Goal: Task Accomplishment & Management: Use online tool/utility

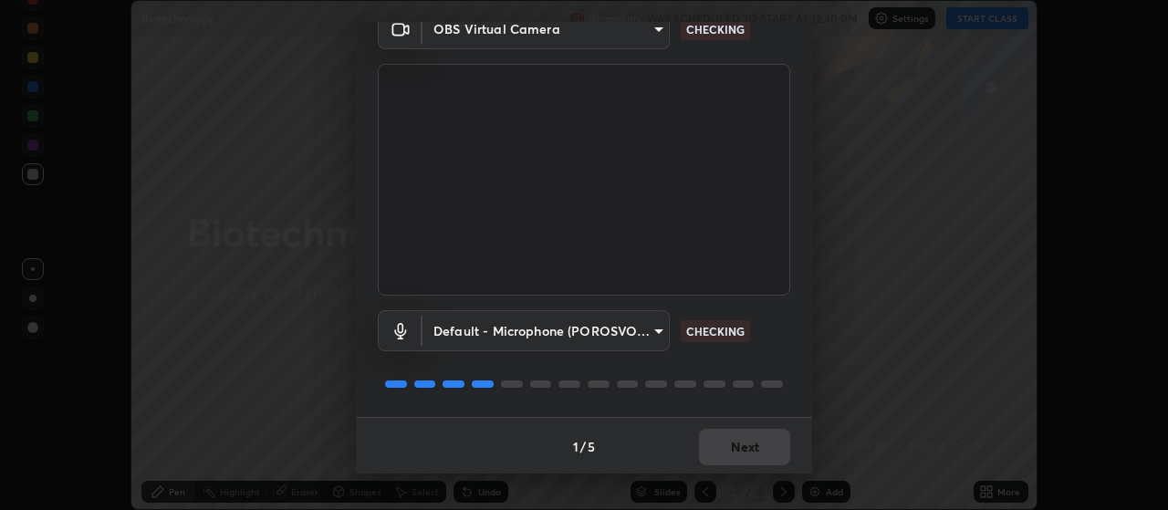
scroll to position [89, 0]
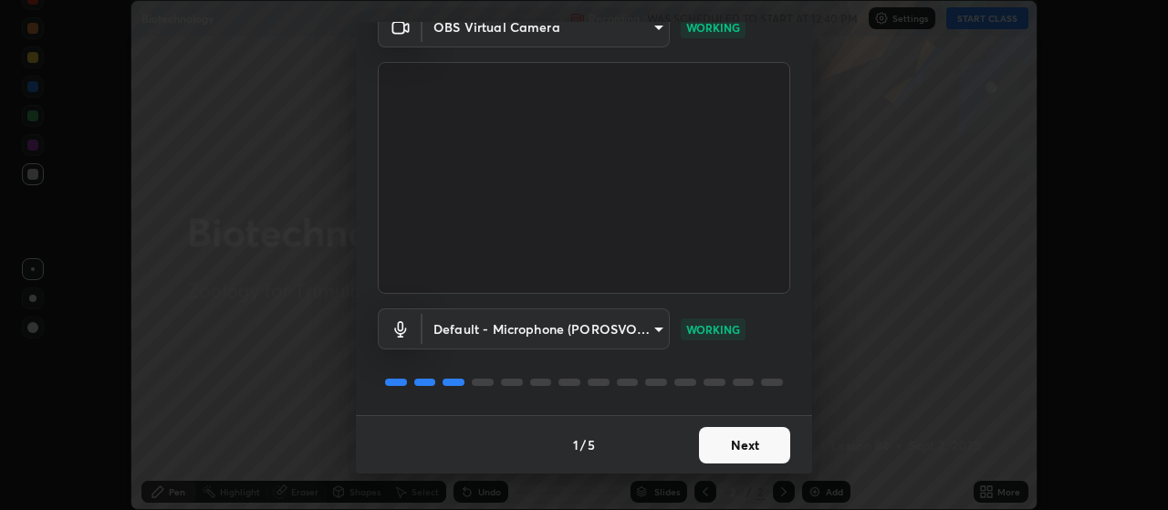
click at [729, 440] on button "Next" at bounding box center [744, 445] width 91 height 37
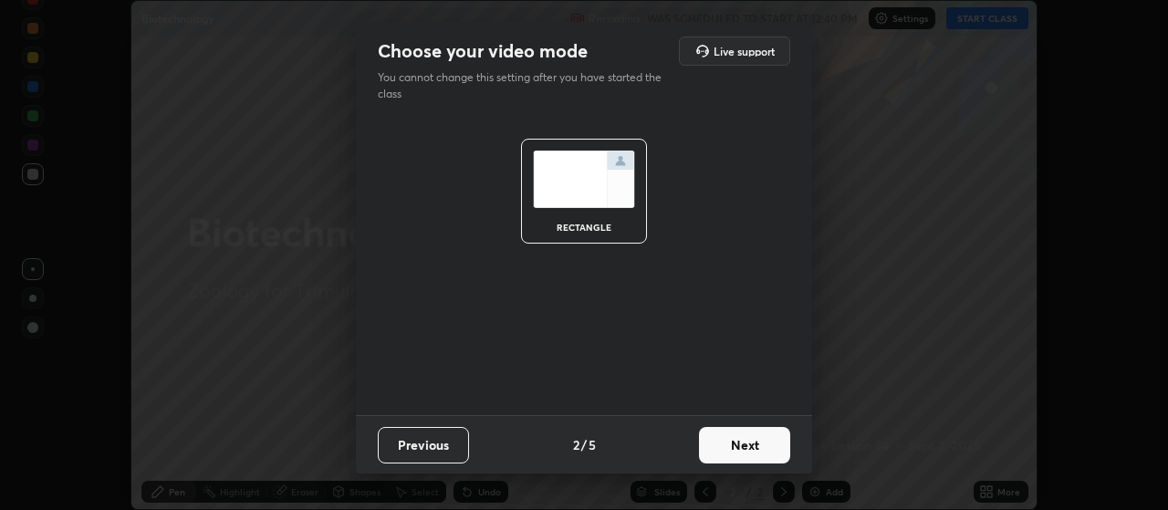
scroll to position [0, 0]
click at [727, 445] on button "Next" at bounding box center [744, 445] width 91 height 37
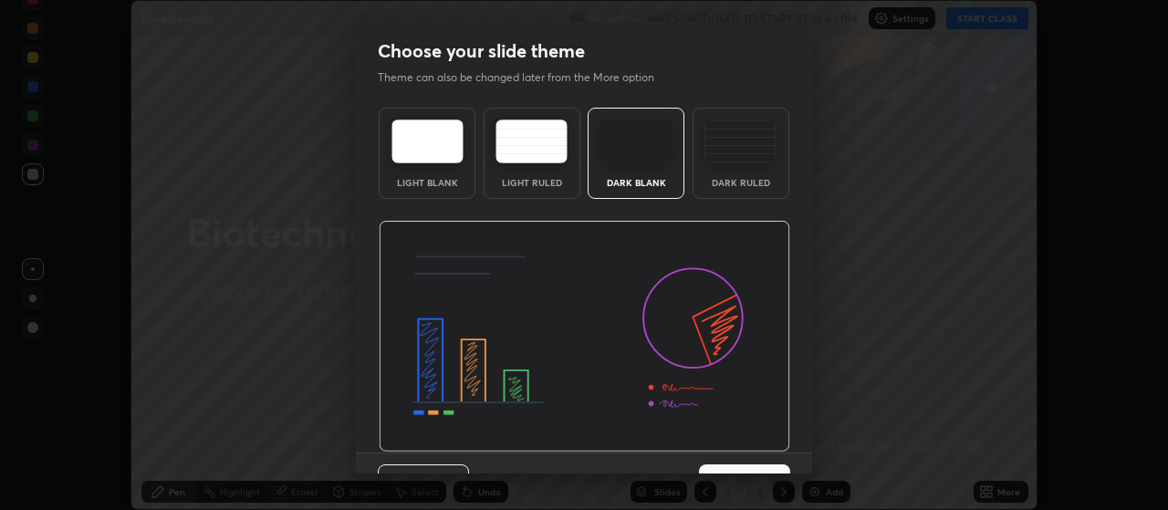
click at [731, 445] on img at bounding box center [585, 337] width 412 height 232
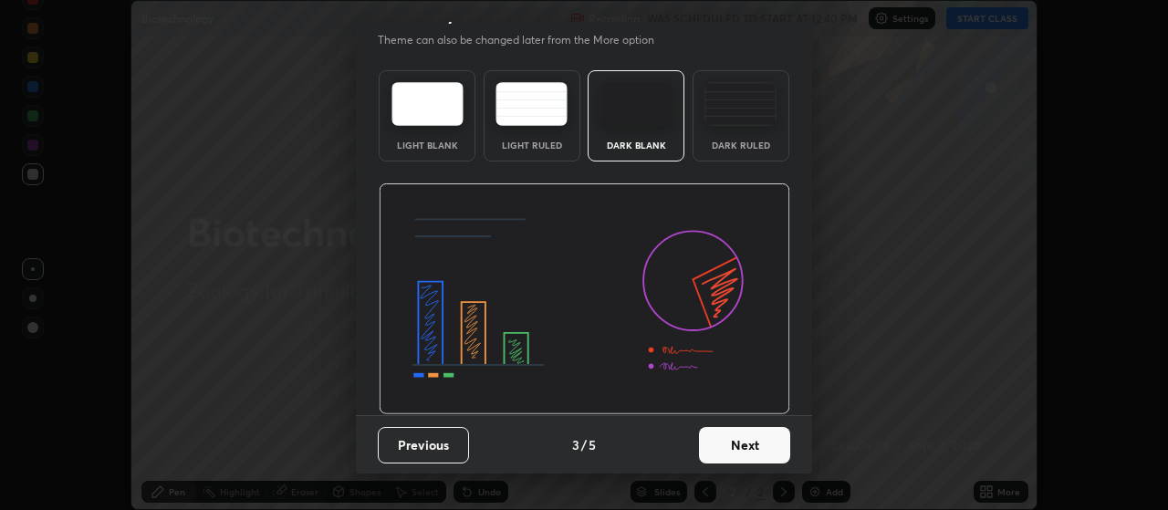
click at [730, 445] on button "Next" at bounding box center [744, 445] width 91 height 37
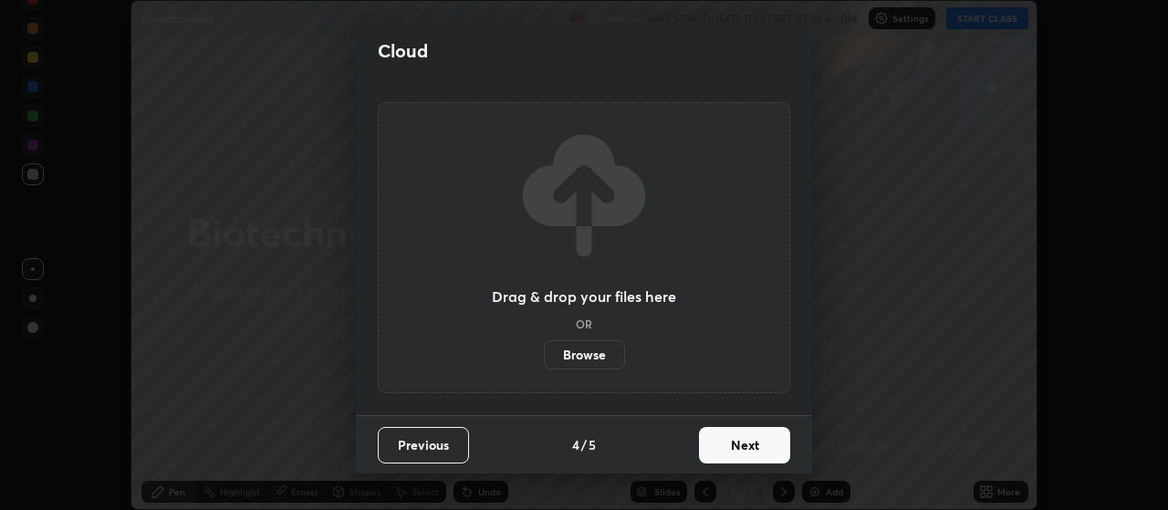
click at [711, 446] on button "Next" at bounding box center [744, 445] width 91 height 37
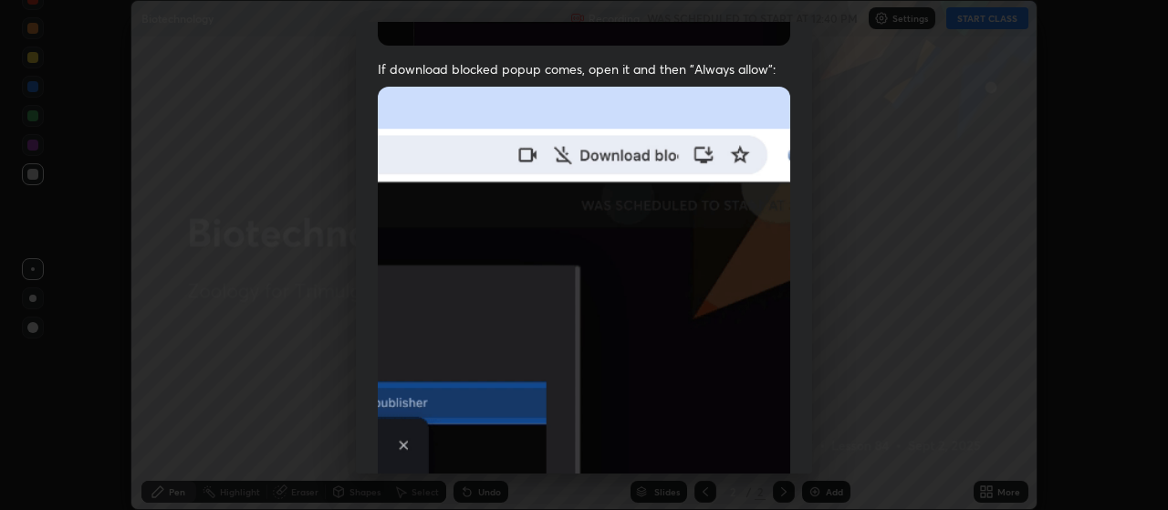
scroll to position [402, 0]
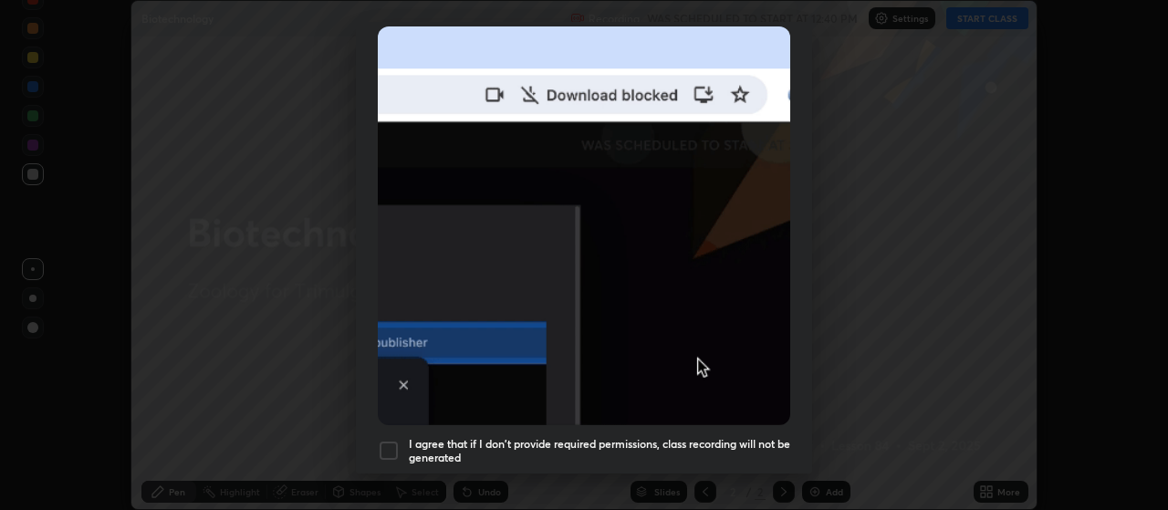
click at [393, 441] on div at bounding box center [389, 451] width 22 height 22
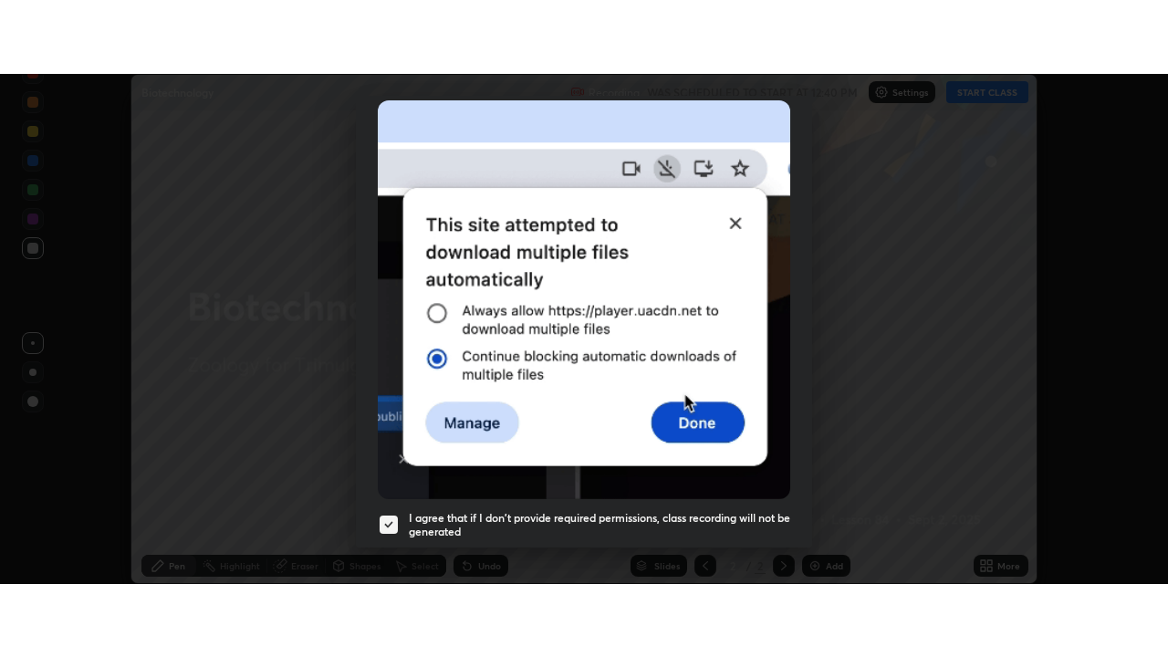
scroll to position [461, 0]
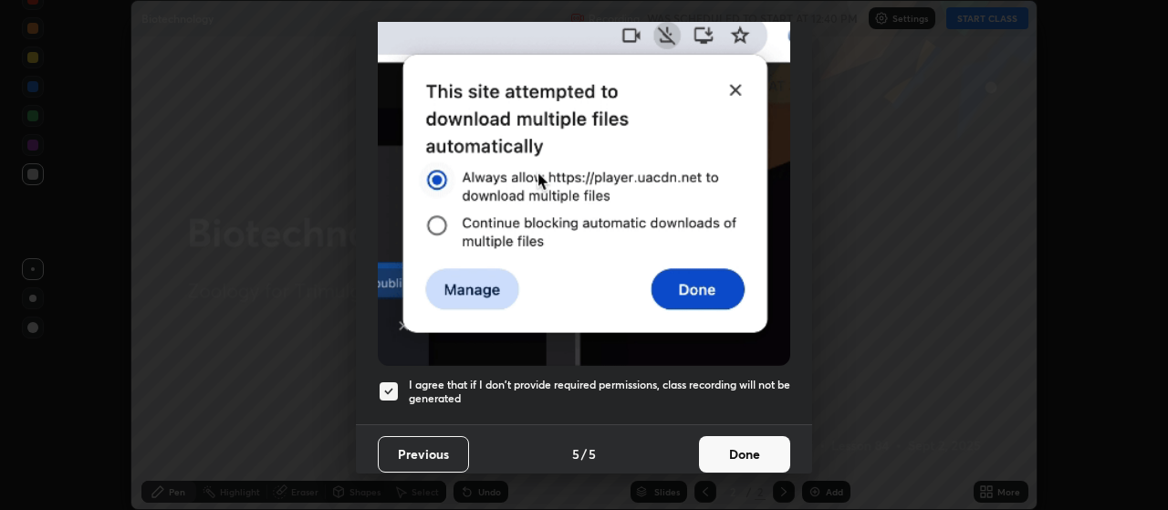
click at [726, 440] on button "Done" at bounding box center [744, 454] width 91 height 37
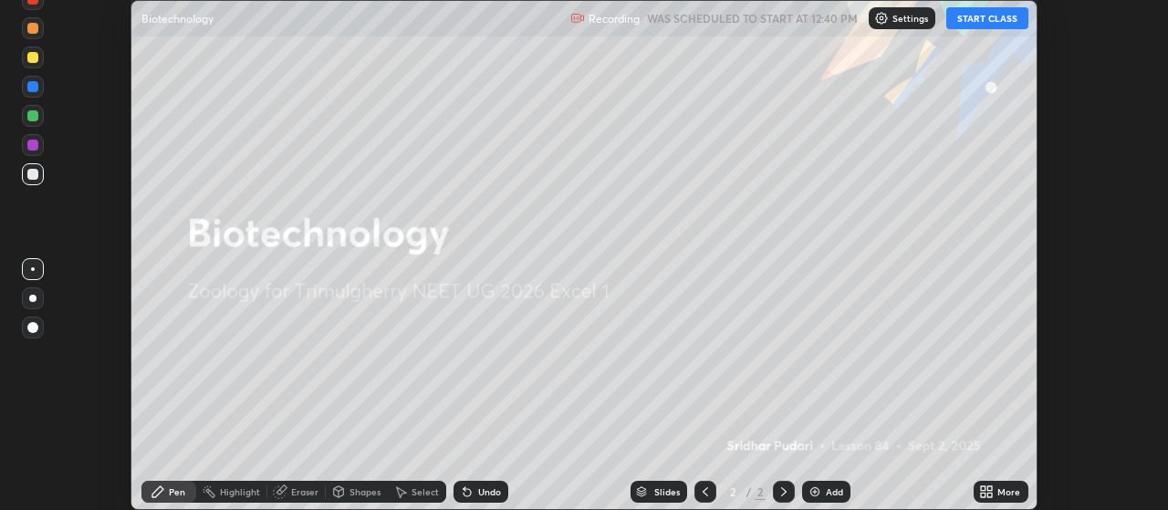
click at [965, 19] on button "START CLASS" at bounding box center [988, 18] width 82 height 22
click at [969, 25] on button "START CLASS" at bounding box center [988, 18] width 82 height 22
click at [966, 22] on button "START CLASS" at bounding box center [988, 18] width 82 height 22
click at [969, 20] on button "START CLASS" at bounding box center [988, 18] width 82 height 22
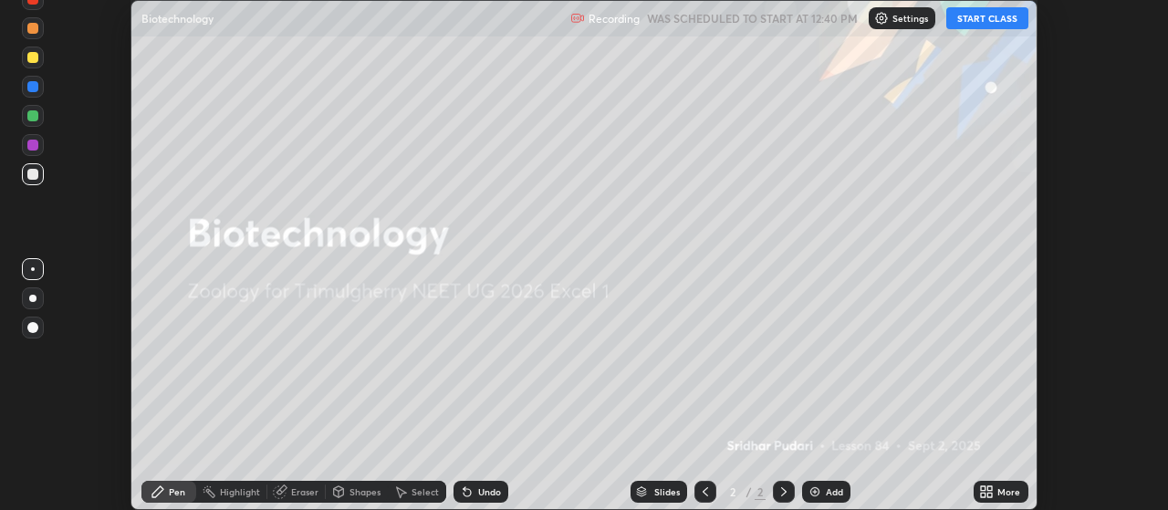
click at [990, 488] on icon at bounding box center [991, 489] width 5 height 5
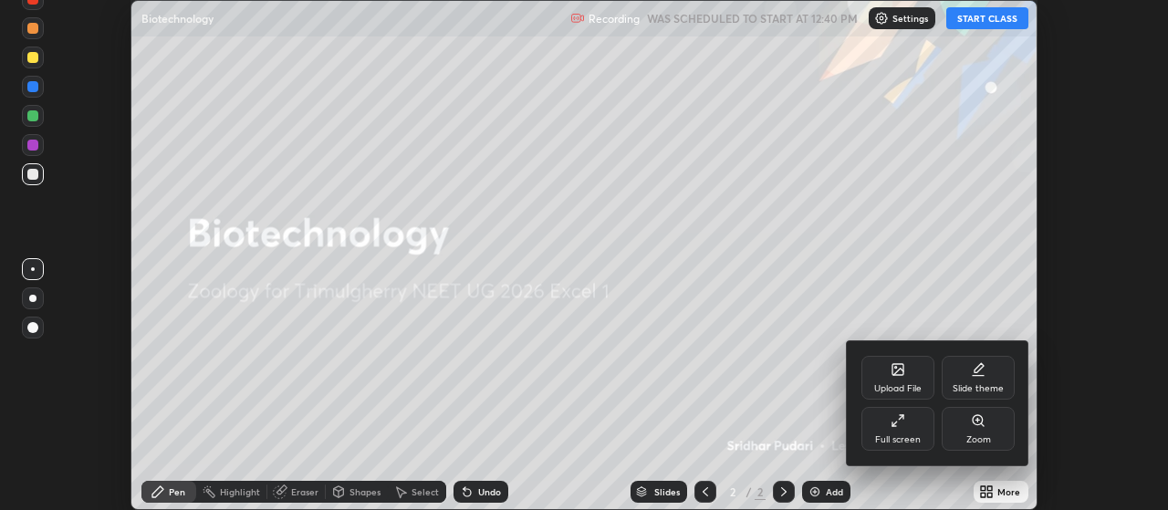
click at [900, 433] on div "Full screen" at bounding box center [898, 429] width 73 height 44
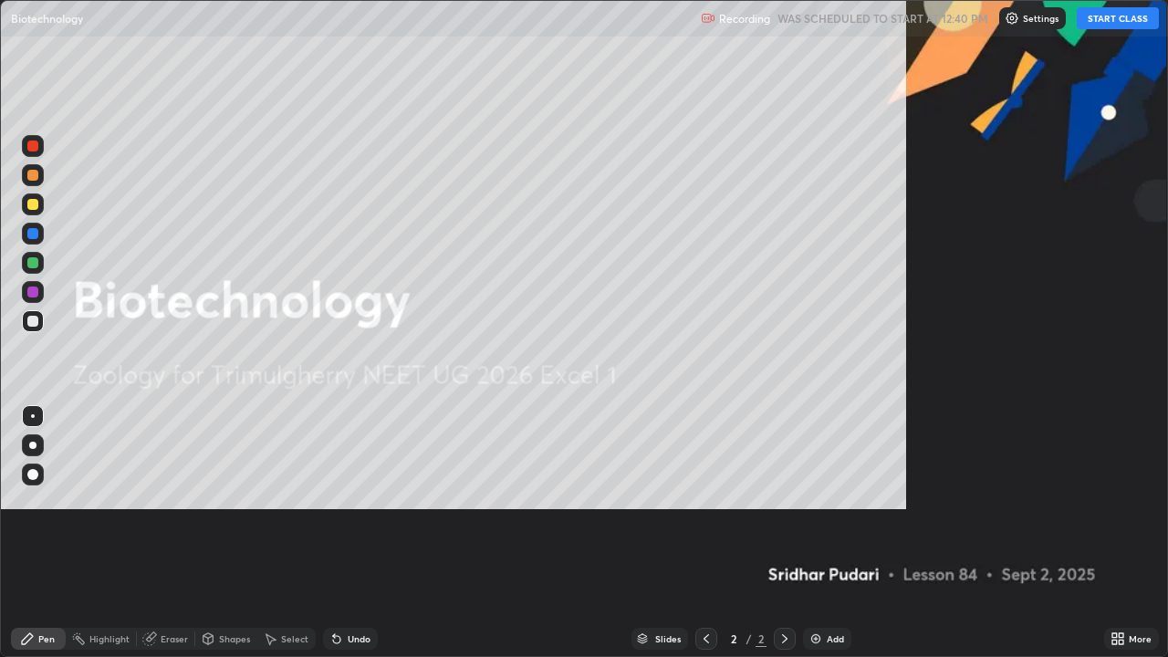
scroll to position [657, 1168]
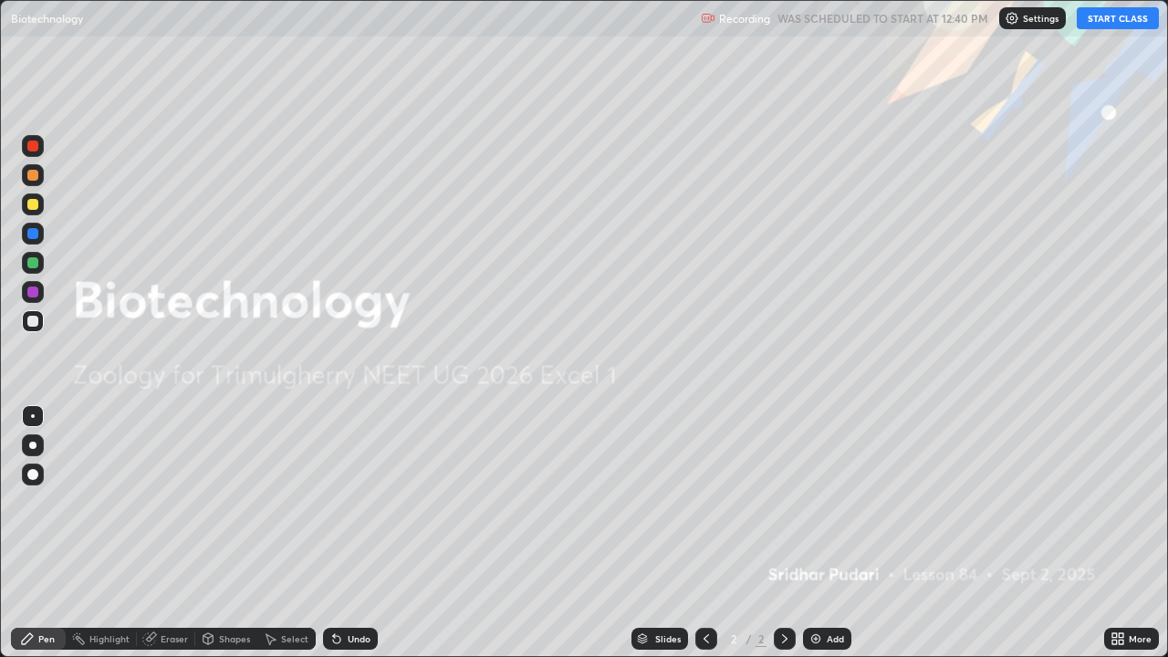
click at [813, 509] on img at bounding box center [816, 639] width 15 height 15
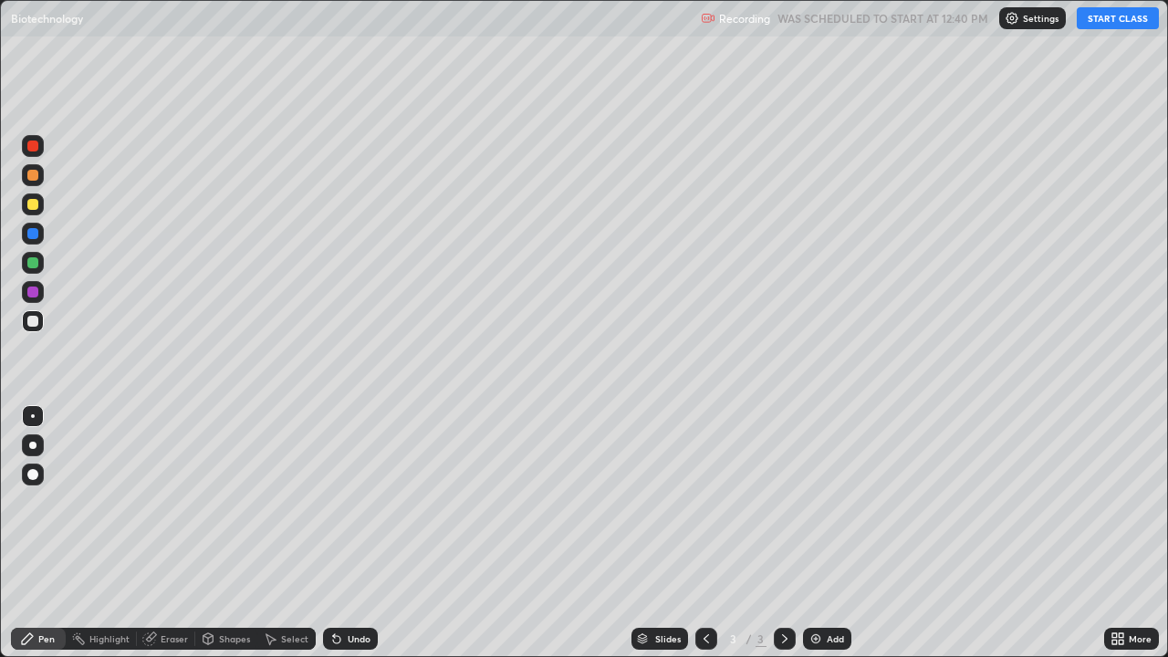
click at [362, 509] on div "Undo" at bounding box center [359, 638] width 23 height 9
click at [1018, 16] on img at bounding box center [1012, 18] width 15 height 15
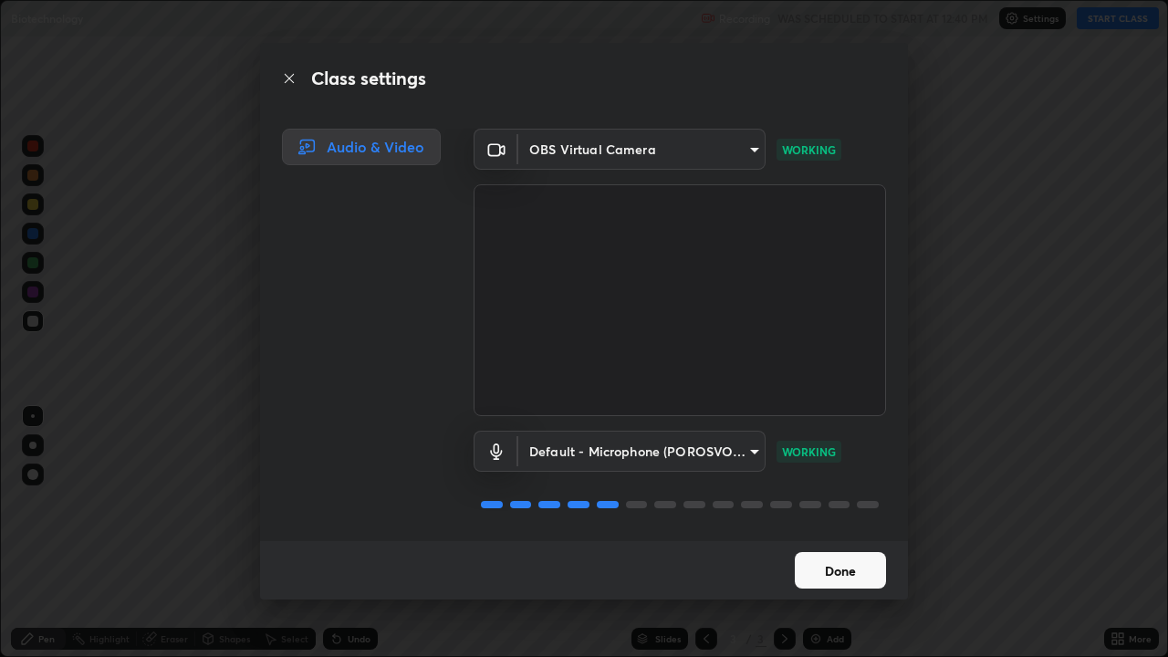
click at [847, 509] on button "Done" at bounding box center [840, 570] width 91 height 37
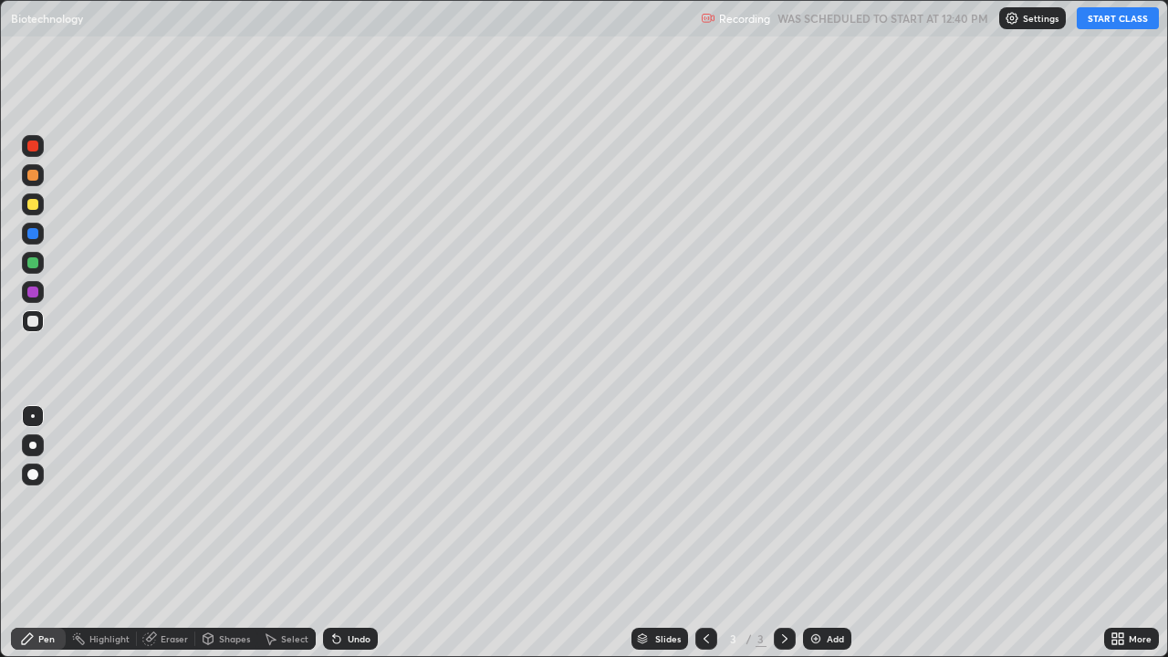
click at [960, 19] on h5 "WAS SCHEDULED TO START AT 12:40 PM" at bounding box center [883, 18] width 211 height 16
click at [958, 20] on h5 "WAS SCHEDULED TO START AT 12:40 PM" at bounding box center [883, 18] width 211 height 16
click at [956, 26] on h5 "WAS SCHEDULED TO START AT 12:40 PM" at bounding box center [883, 18] width 211 height 16
click at [1029, 21] on p "Settings" at bounding box center [1041, 18] width 36 height 9
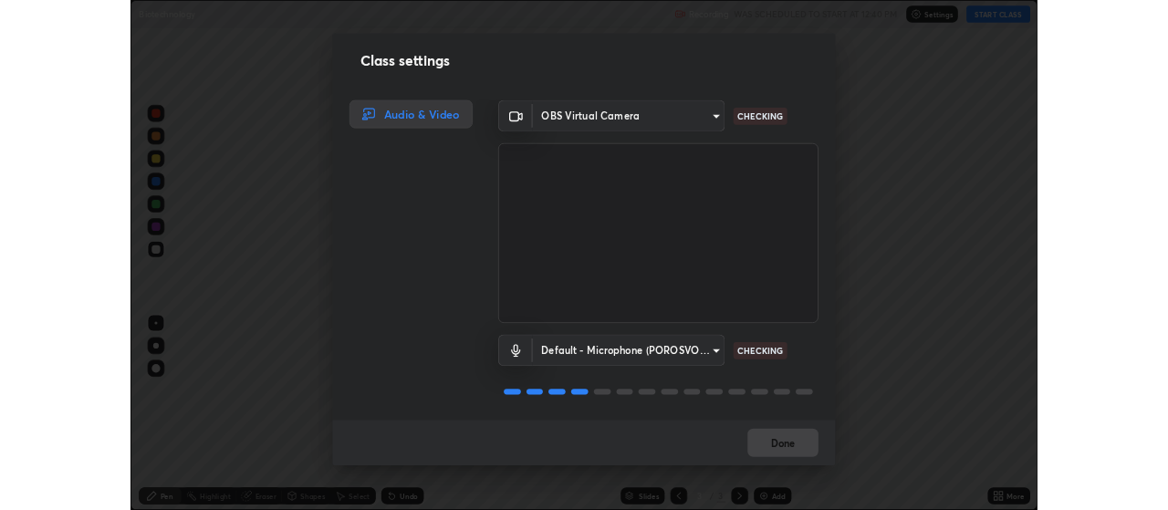
scroll to position [2, 0]
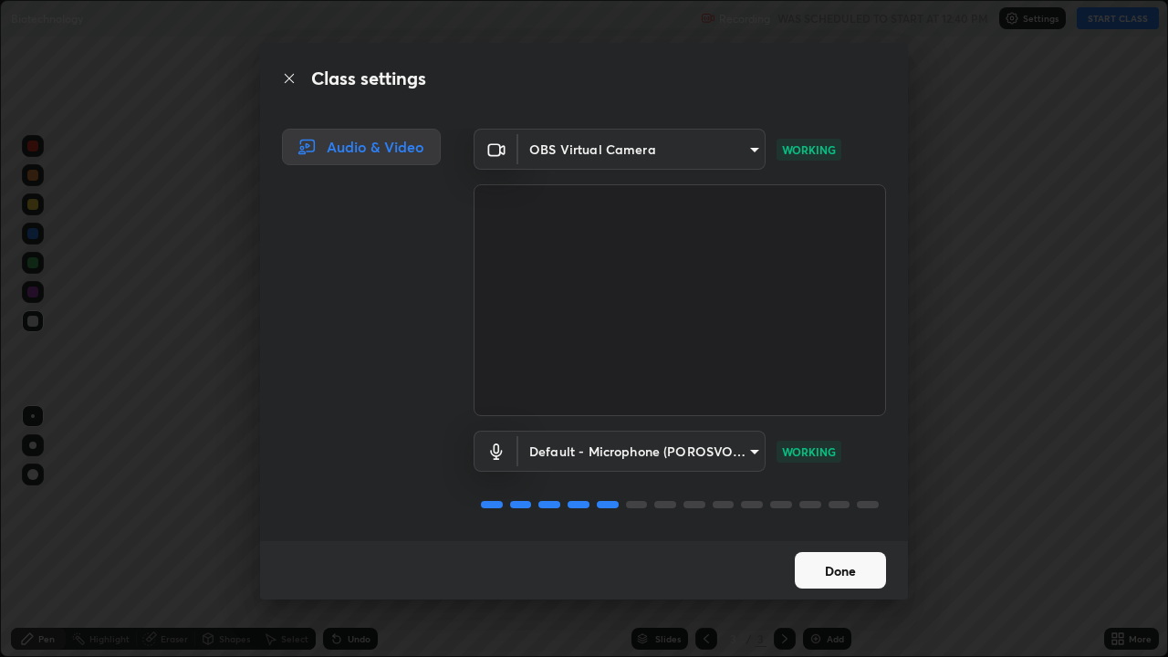
click at [865, 509] on button "Done" at bounding box center [840, 570] width 91 height 37
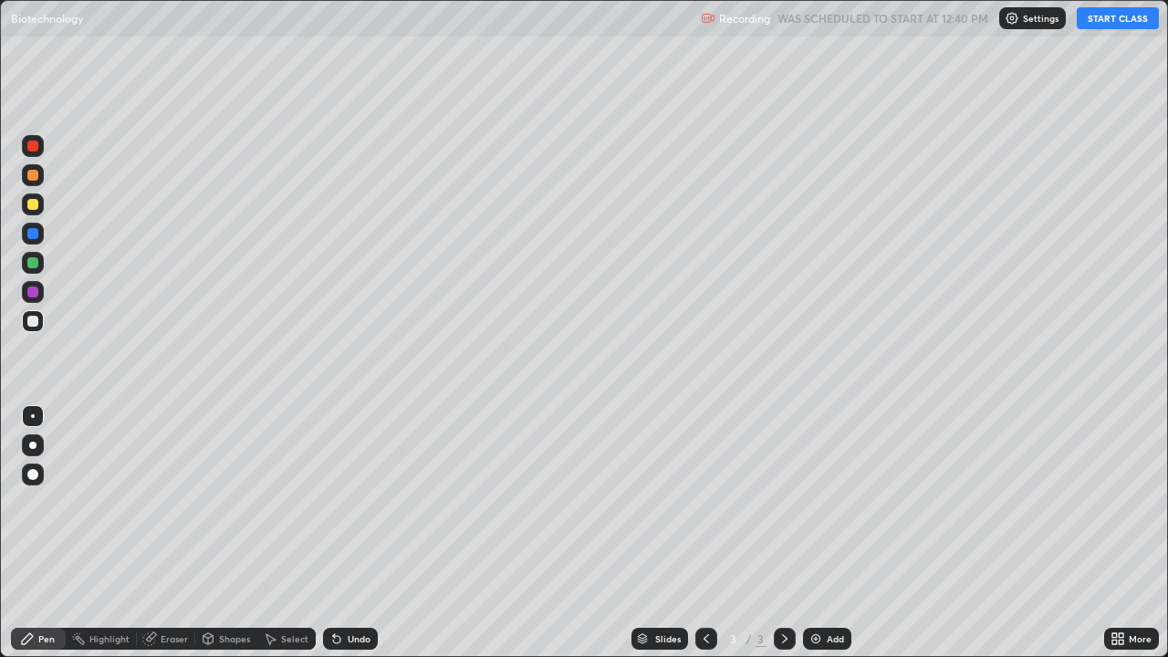
click at [1095, 17] on button "START CLASS" at bounding box center [1118, 18] width 82 height 22
click at [1105, 20] on button "START CLASS" at bounding box center [1118, 18] width 82 height 22
click at [1115, 25] on button "START CLASS" at bounding box center [1118, 18] width 82 height 22
click at [1112, 22] on button "START CLASS" at bounding box center [1118, 18] width 82 height 22
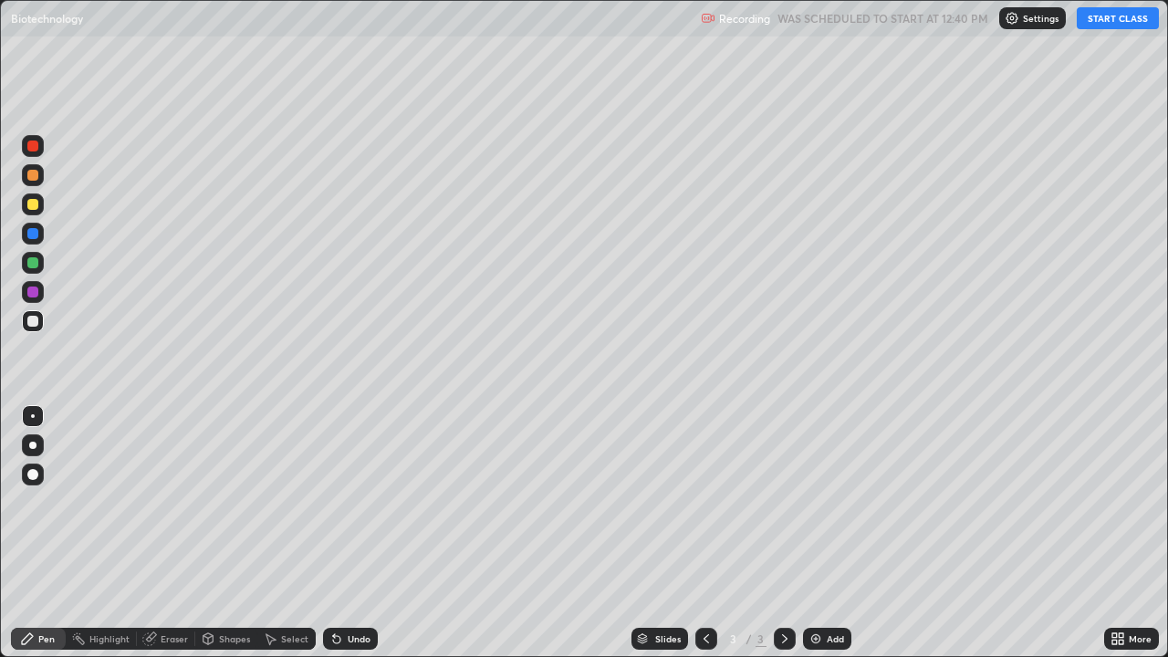
click at [1112, 22] on button "START CLASS" at bounding box center [1118, 18] width 82 height 22
click at [1106, 21] on button "START CLASS" at bounding box center [1118, 18] width 82 height 22
click at [1103, 20] on button "START CLASS" at bounding box center [1118, 18] width 82 height 22
click at [1100, 15] on button "START CLASS" at bounding box center [1118, 18] width 82 height 22
click at [1030, 21] on p "Settings" at bounding box center [1041, 18] width 36 height 9
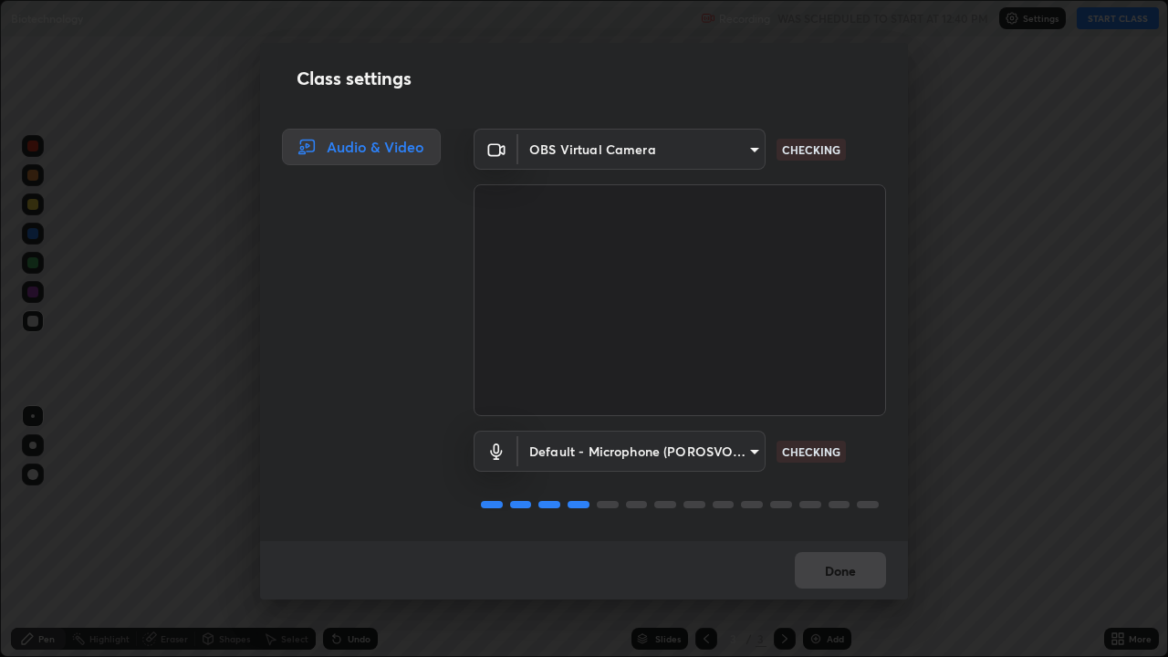
click at [1005, 485] on div "Class settings Audio & Video OBS Virtual Camera c52127a40cbf279c8509d1fea9a6c4f…" at bounding box center [584, 328] width 1168 height 657
click at [860, 509] on div "Done" at bounding box center [584, 570] width 648 height 58
click at [980, 509] on div "Class settings Audio & Video OBS Virtual Camera c52127a40cbf279c8509d1fea9a6c4f…" at bounding box center [584, 328] width 1168 height 657
click at [831, 509] on button "Done" at bounding box center [840, 570] width 91 height 37
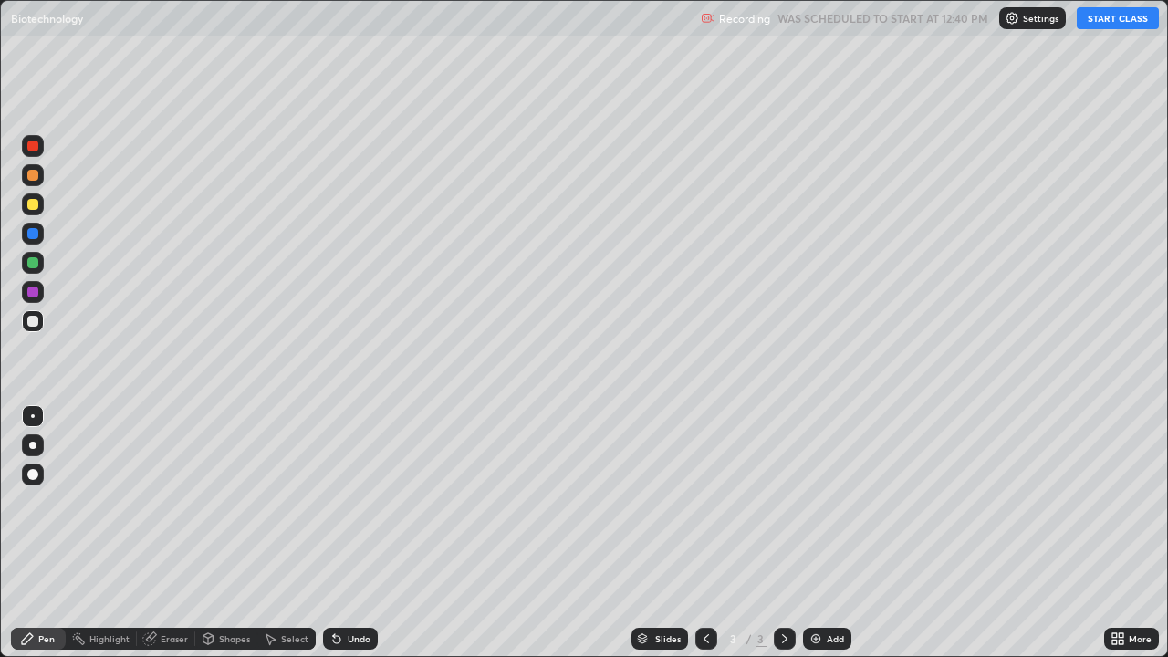
click at [1098, 17] on button "START CLASS" at bounding box center [1118, 18] width 82 height 22
click at [1098, 19] on button "START CLASS" at bounding box center [1118, 18] width 82 height 22
click at [1095, 24] on button "START CLASS" at bounding box center [1118, 18] width 82 height 22
click at [1092, 23] on button "START CLASS" at bounding box center [1118, 18] width 82 height 22
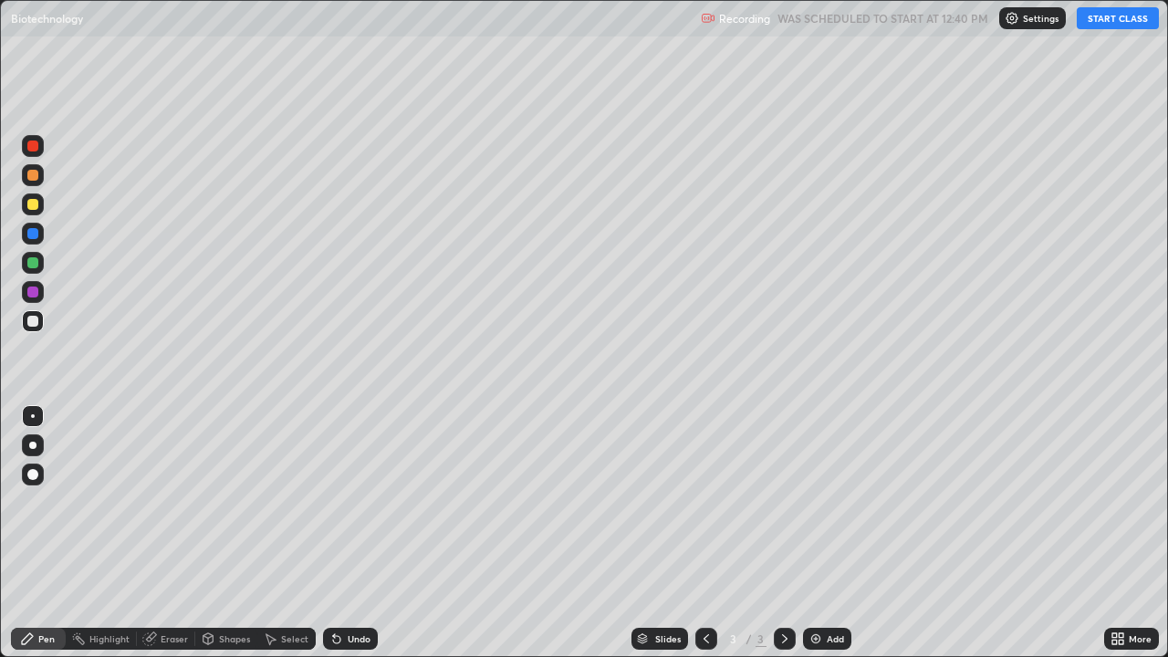
click at [1131, 509] on div "More" at bounding box center [1140, 638] width 23 height 9
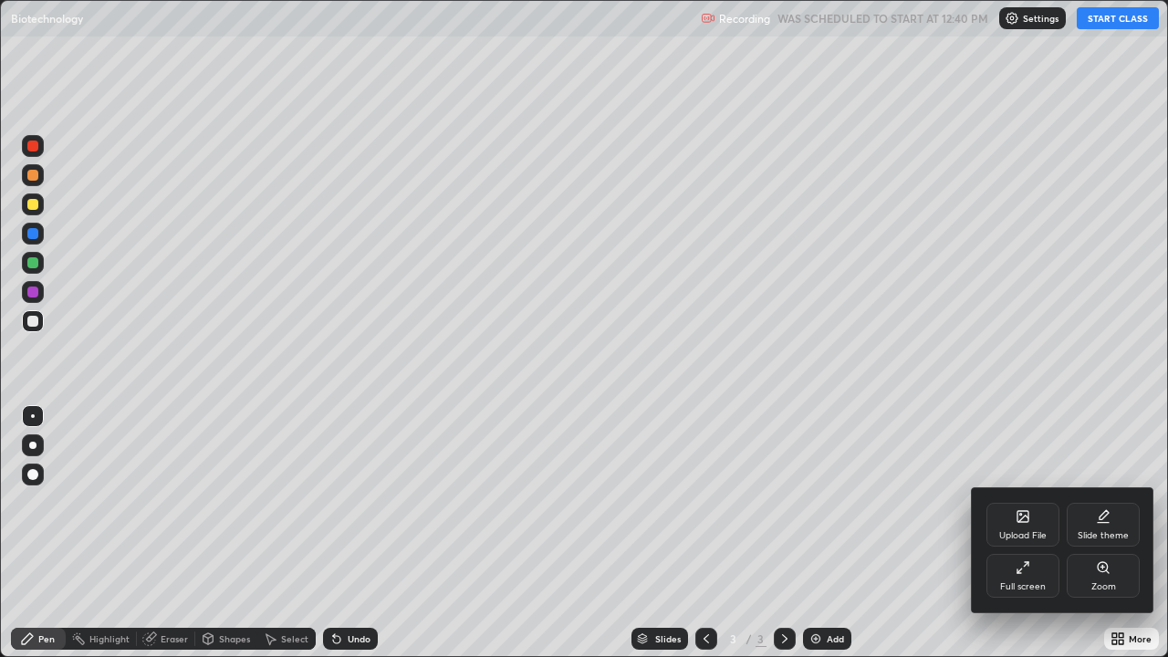
click at [1033, 509] on div "Full screen" at bounding box center [1023, 576] width 73 height 44
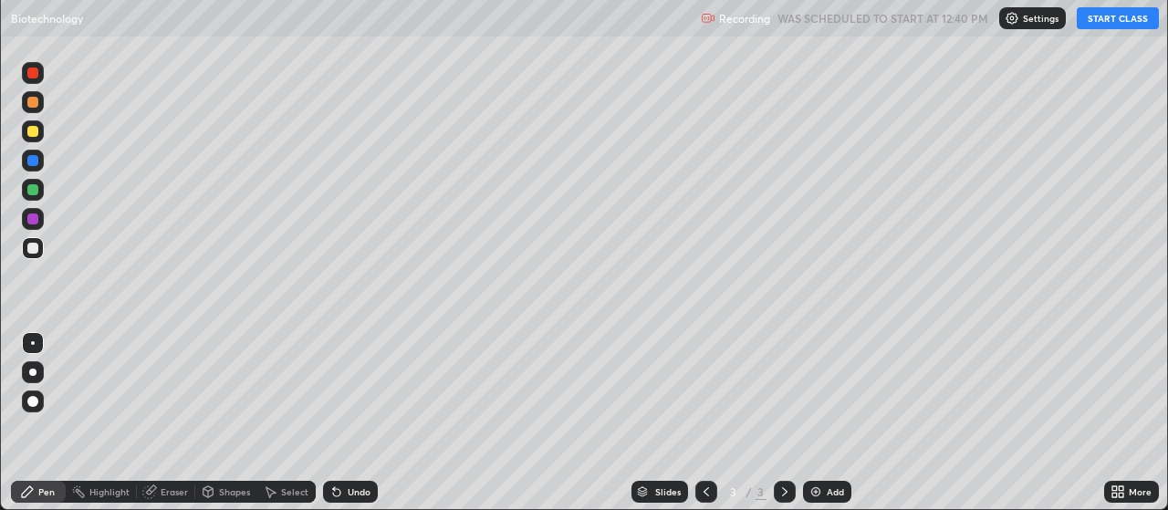
scroll to position [90777, 90119]
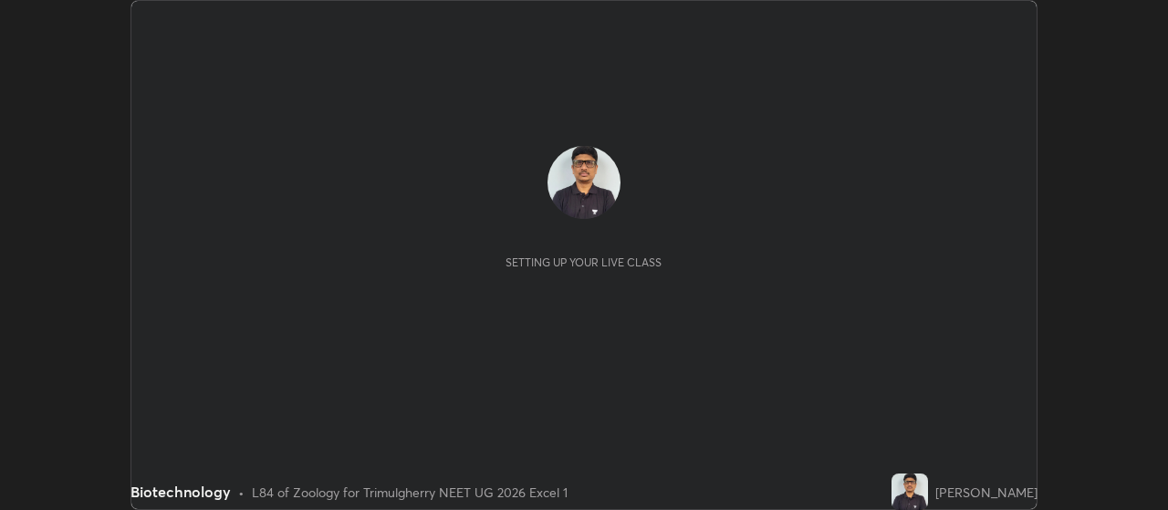
scroll to position [510, 1168]
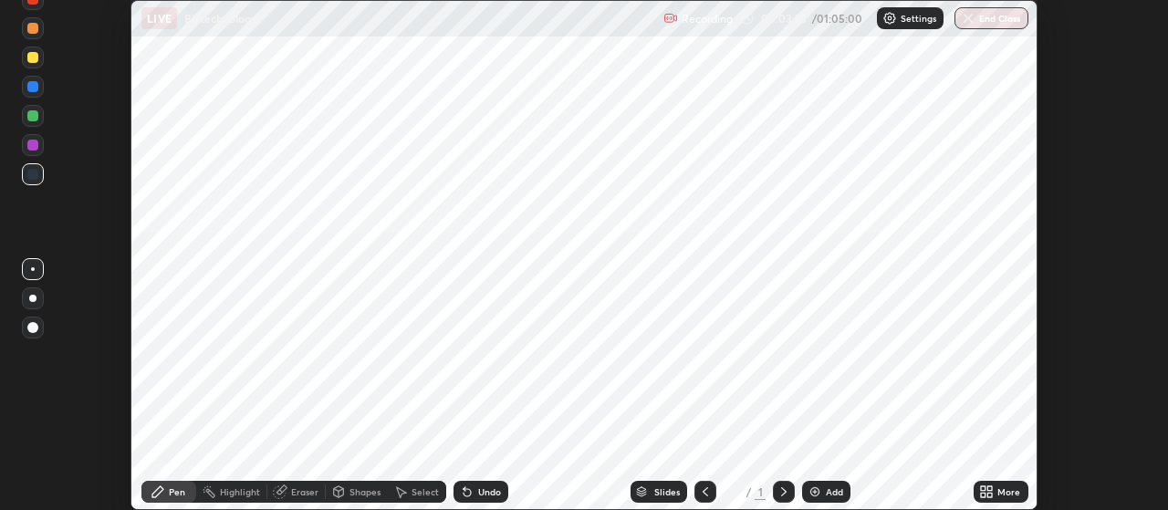
click at [483, 490] on div "Undo" at bounding box center [489, 491] width 23 height 9
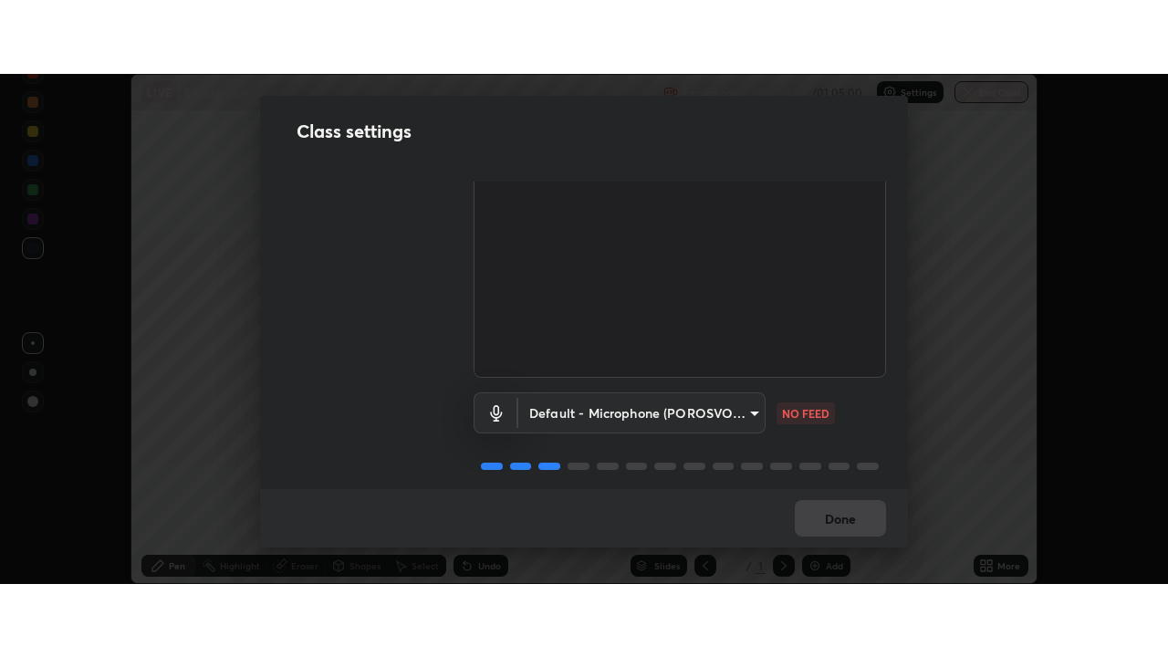
scroll to position [96, 0]
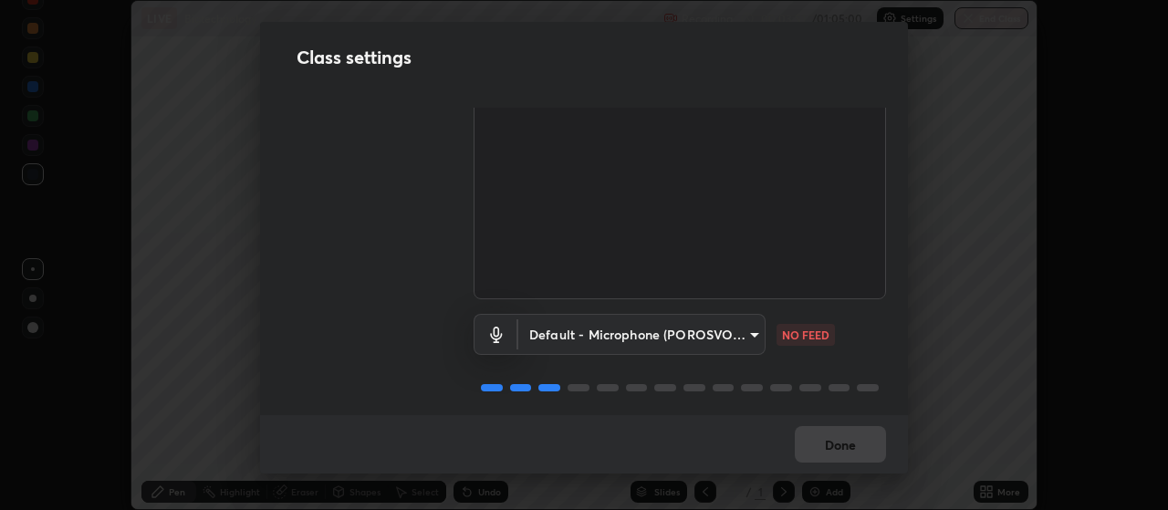
click at [741, 334] on body "Erase all LIVE Biotechnology Recording 00:03:51 / 01:05:00 Settings End Class S…" at bounding box center [584, 255] width 1168 height 510
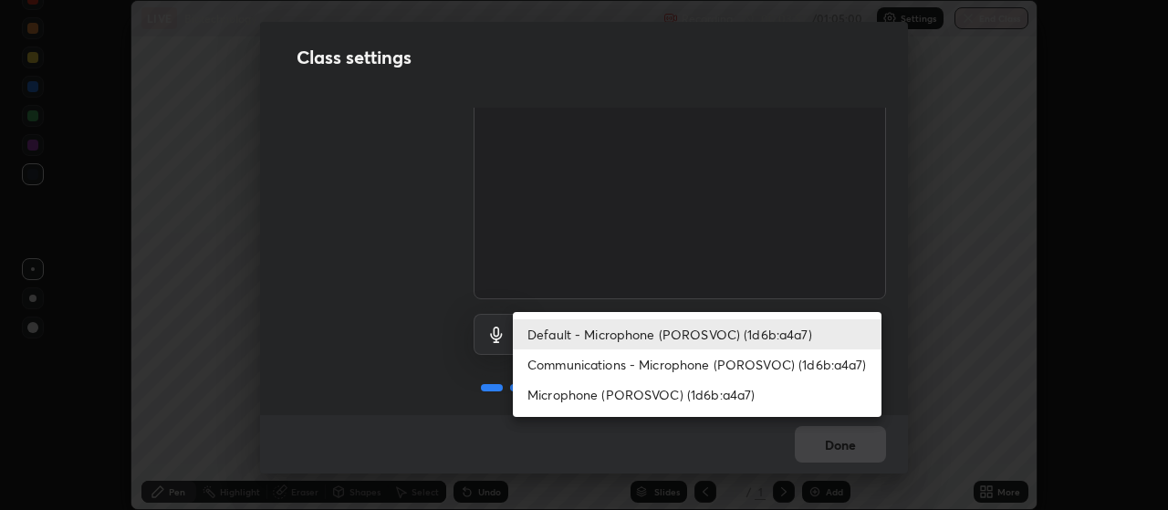
click at [671, 369] on li "Communications - Microphone (POROSVOC) (1d6b:a4a7)" at bounding box center [697, 365] width 369 height 30
type input "communications"
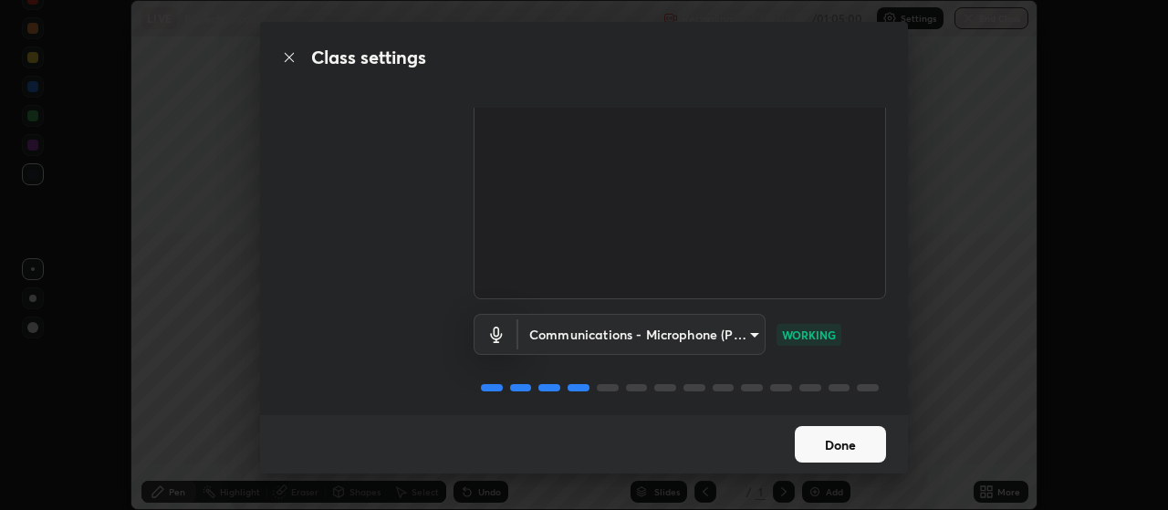
click at [810, 444] on button "Done" at bounding box center [840, 444] width 91 height 37
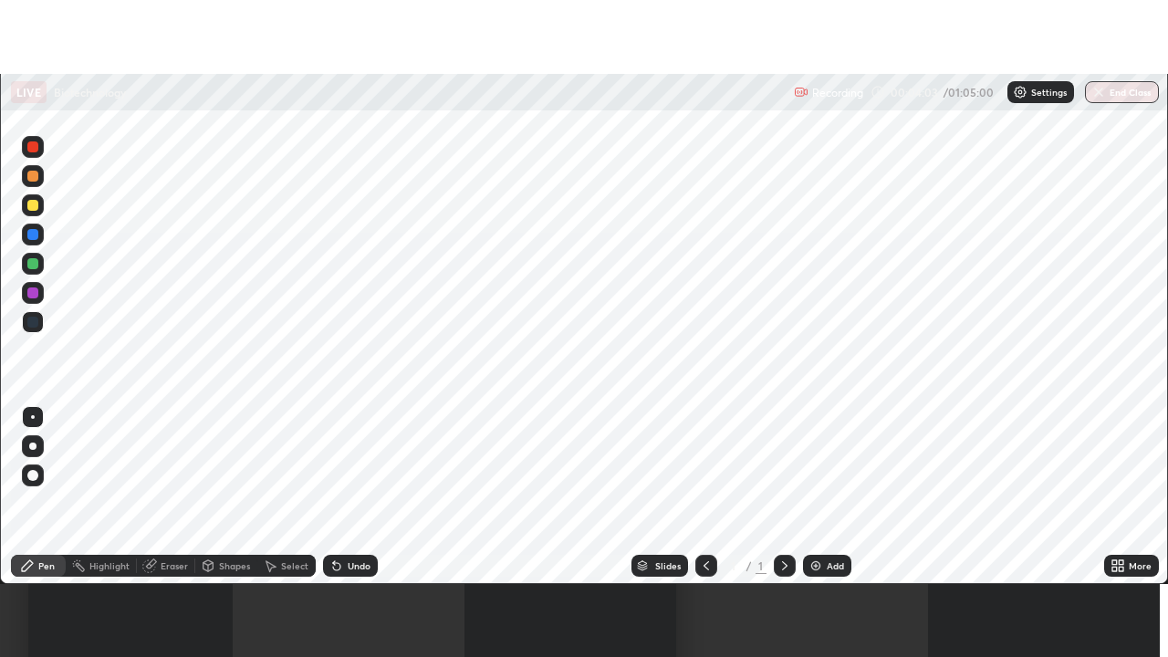
scroll to position [657, 1168]
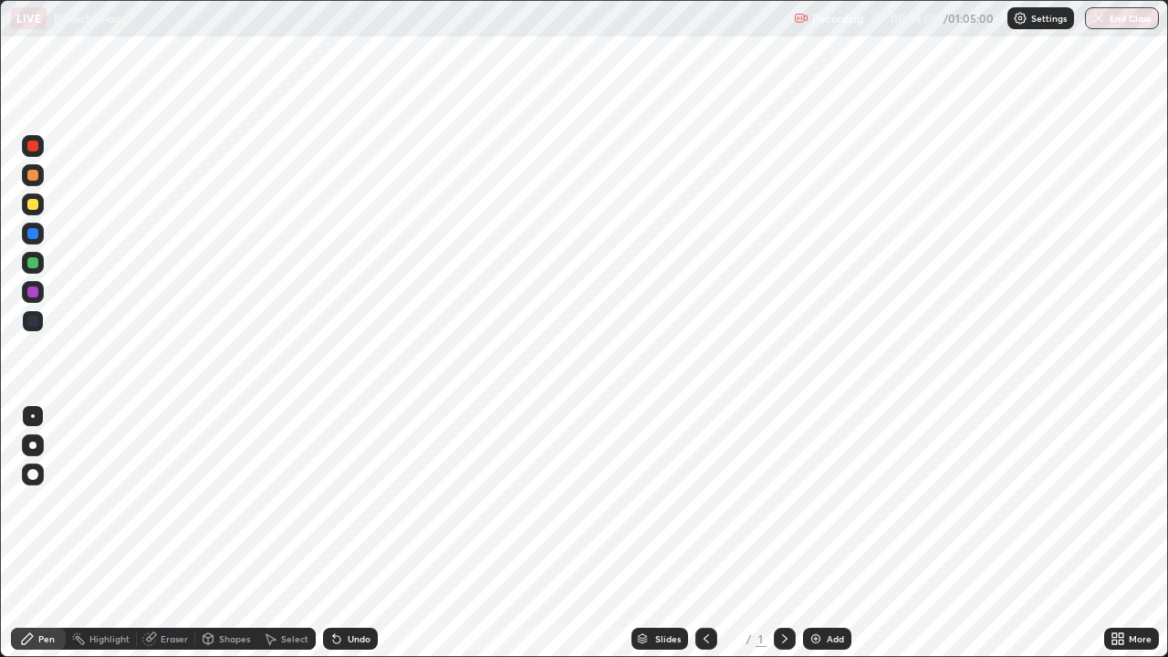
click at [817, 509] on img at bounding box center [816, 639] width 15 height 15
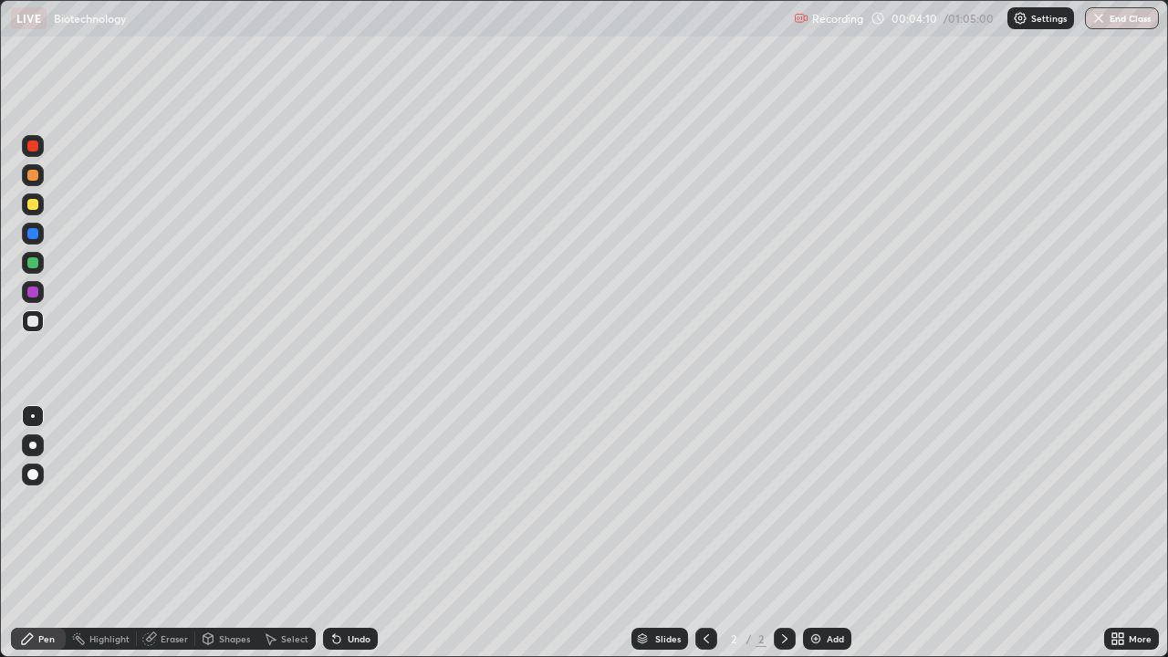
click at [705, 509] on icon at bounding box center [706, 639] width 15 height 15
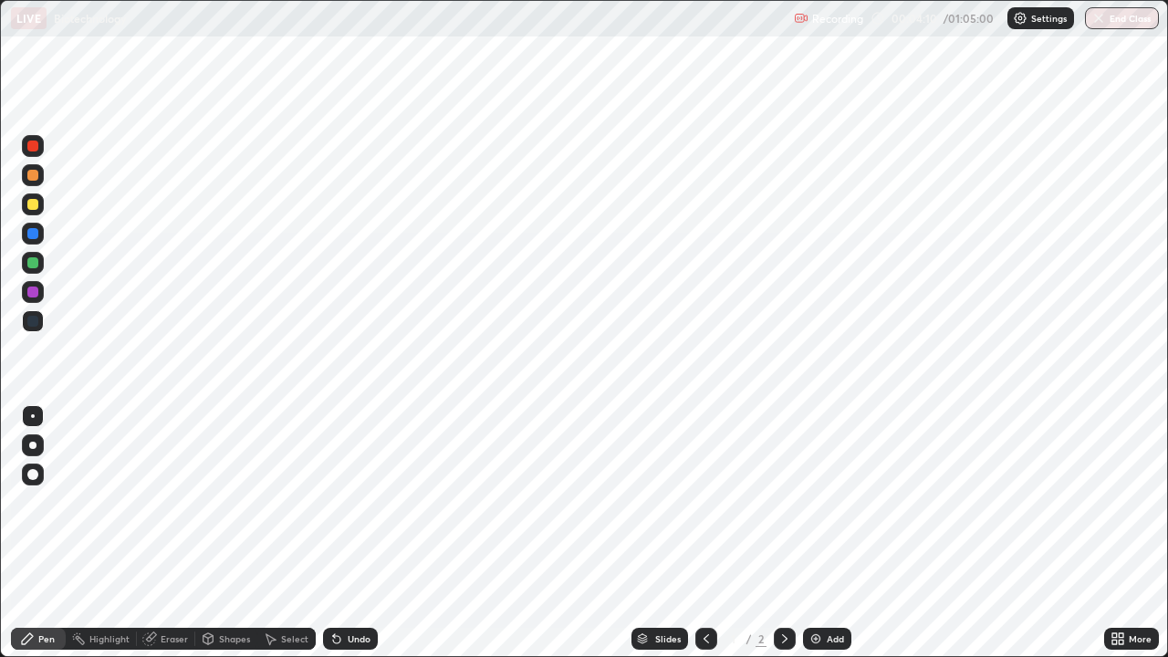
click at [705, 509] on icon at bounding box center [706, 639] width 15 height 15
click at [781, 509] on icon at bounding box center [785, 639] width 15 height 15
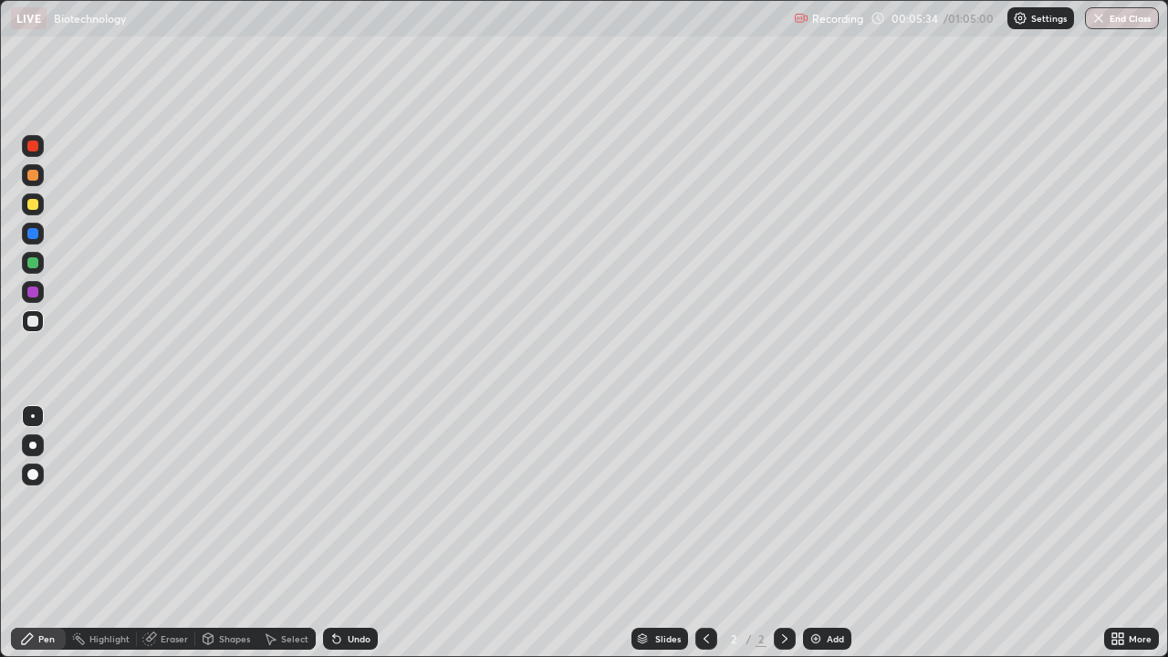
click at [33, 445] on div at bounding box center [32, 445] width 7 height 7
click at [31, 204] on div at bounding box center [32, 204] width 11 height 11
click at [37, 177] on div at bounding box center [32, 175] width 11 height 11
click at [34, 321] on div at bounding box center [32, 321] width 11 height 11
click at [30, 205] on div at bounding box center [32, 204] width 11 height 11
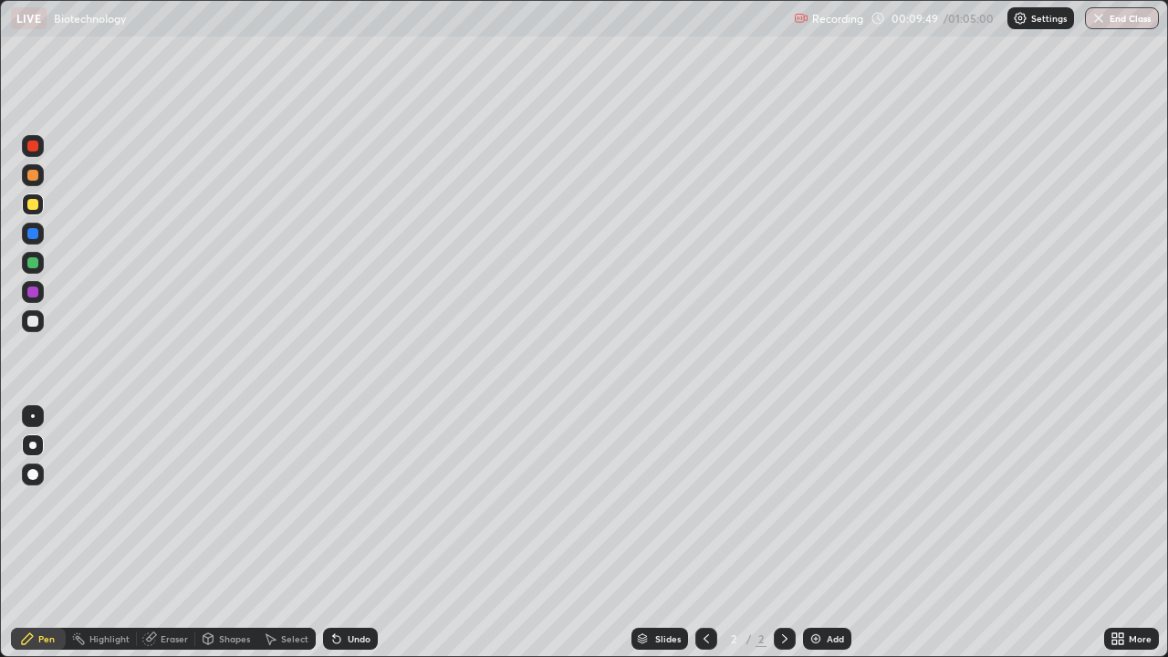
click at [30, 326] on div at bounding box center [32, 321] width 11 height 11
click at [344, 509] on div "Undo" at bounding box center [350, 639] width 55 height 22
click at [347, 509] on div "Undo" at bounding box center [350, 639] width 55 height 22
click at [348, 509] on div "Undo" at bounding box center [359, 638] width 23 height 9
click at [163, 509] on div "Eraser" at bounding box center [174, 638] width 27 height 9
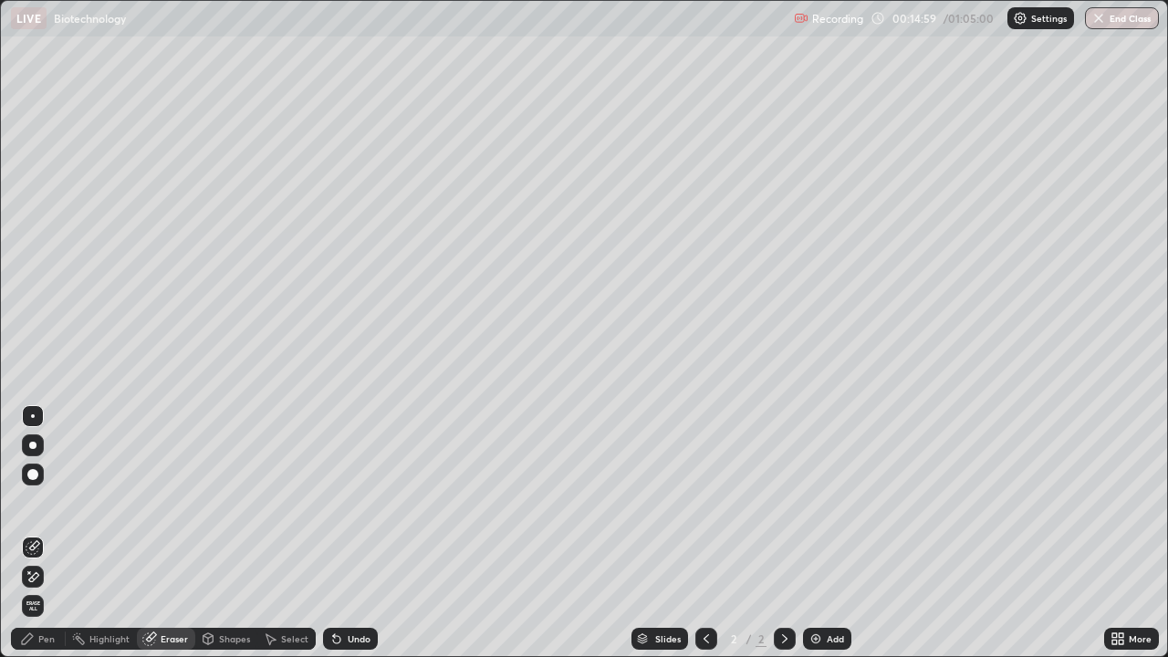
click at [48, 509] on div "Pen" at bounding box center [46, 638] width 16 height 9
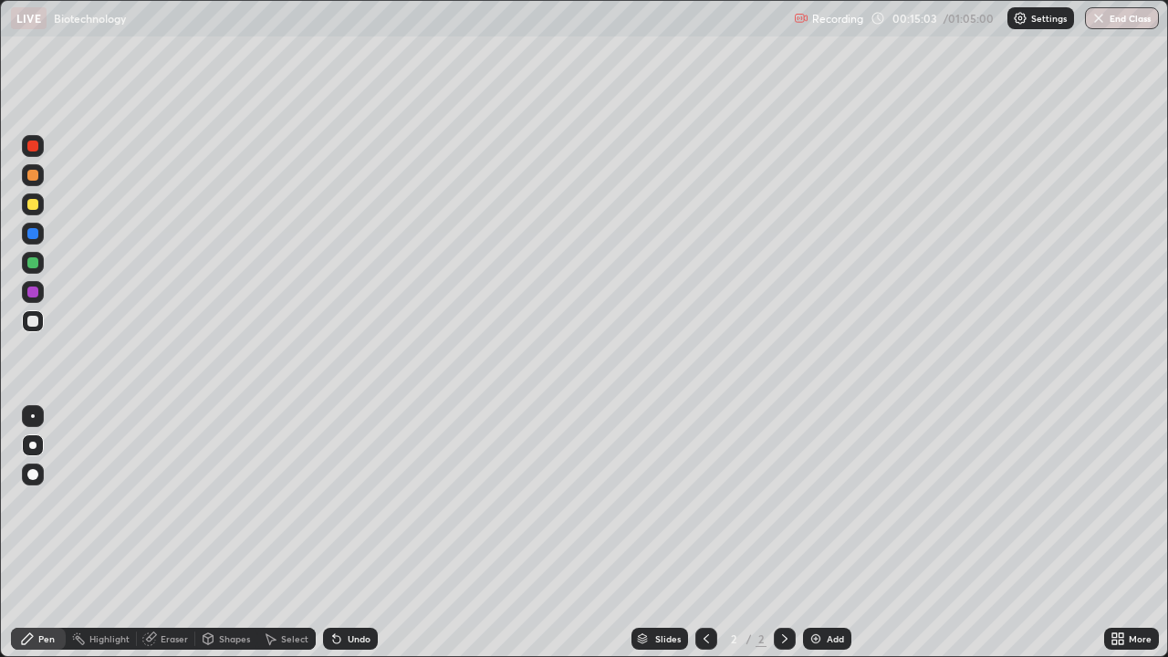
click at [342, 509] on div "Undo" at bounding box center [350, 639] width 55 height 22
click at [350, 509] on div "Undo" at bounding box center [350, 639] width 55 height 22
click at [32, 262] on div at bounding box center [32, 262] width 11 height 11
click at [827, 509] on div "Add" at bounding box center [835, 638] width 17 height 9
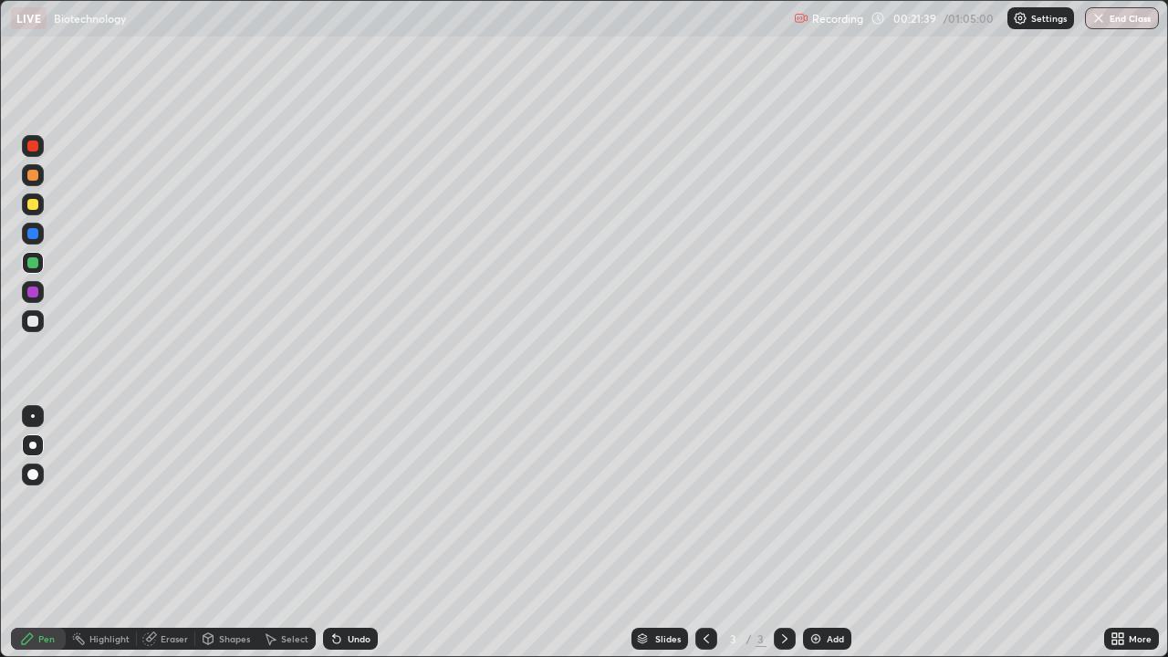
click at [34, 203] on div at bounding box center [32, 204] width 11 height 11
click at [36, 326] on div at bounding box center [32, 321] width 11 height 11
click at [29, 204] on div at bounding box center [32, 204] width 11 height 11
click at [28, 323] on div at bounding box center [32, 321] width 11 height 11
click at [31, 208] on div at bounding box center [32, 204] width 11 height 11
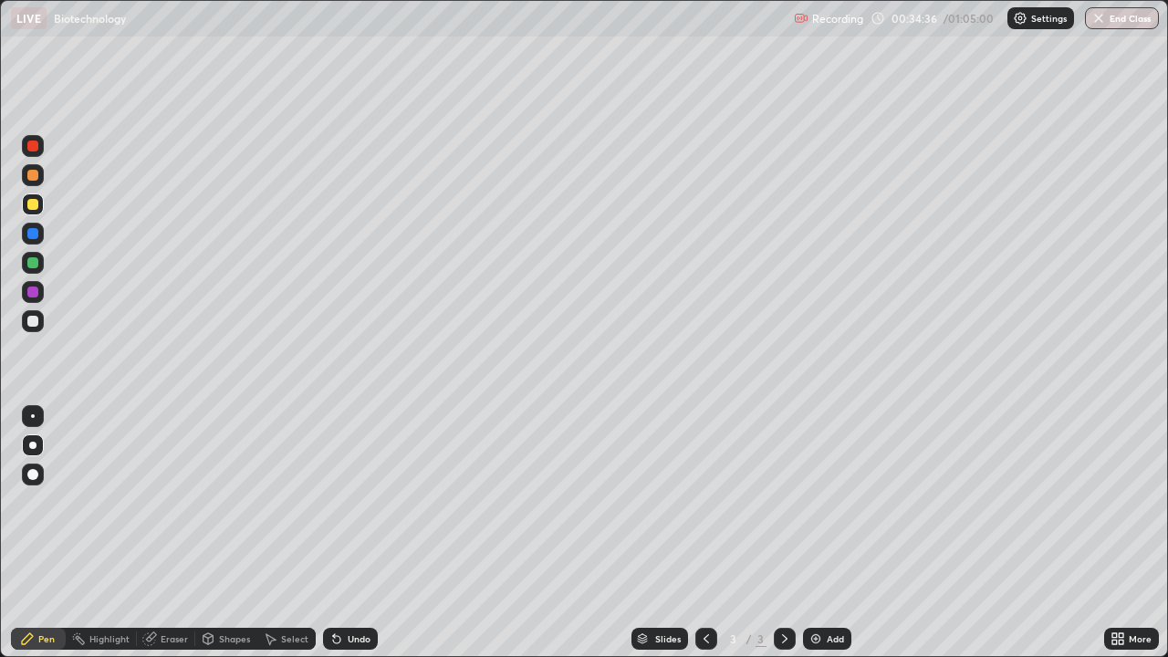
click at [843, 509] on div "Add" at bounding box center [827, 639] width 48 height 22
click at [35, 326] on div at bounding box center [32, 321] width 11 height 11
click at [41, 207] on div at bounding box center [33, 205] width 22 height 22
click at [36, 325] on div at bounding box center [32, 321] width 11 height 11
click at [351, 509] on div "Undo" at bounding box center [350, 639] width 55 height 22
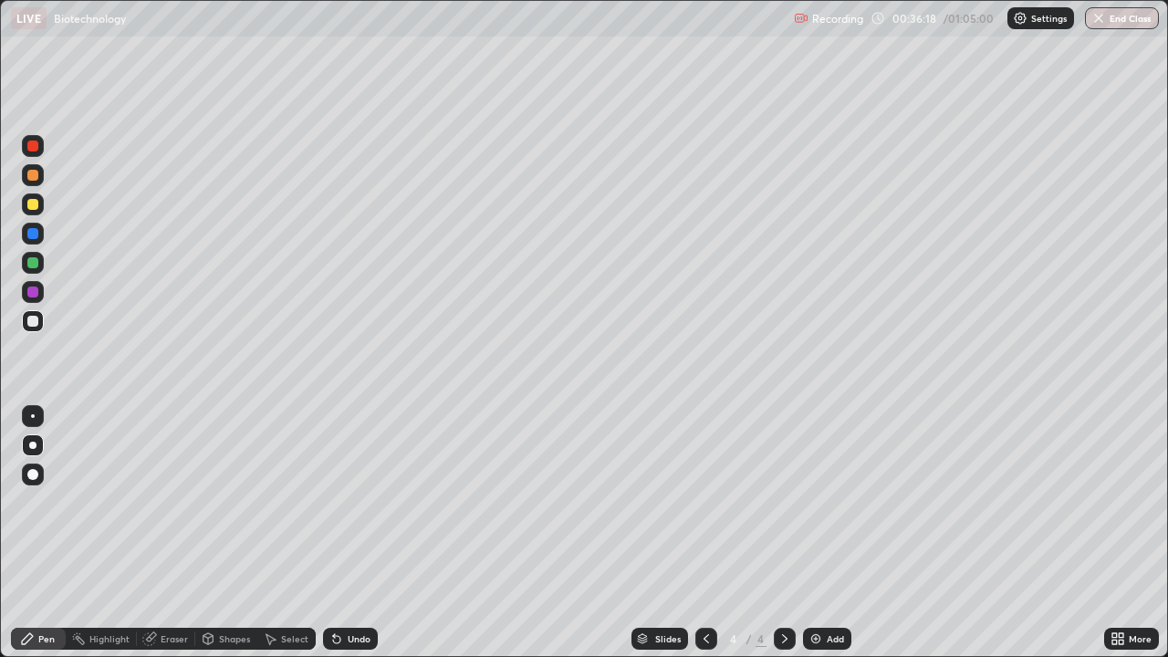
click at [353, 509] on div "Undo" at bounding box center [359, 638] width 23 height 9
click at [33, 209] on div at bounding box center [32, 204] width 11 height 11
click at [43, 321] on div at bounding box center [33, 321] width 22 height 22
click at [360, 509] on div "Undo" at bounding box center [350, 639] width 55 height 22
click at [362, 509] on div "Undo" at bounding box center [359, 638] width 23 height 9
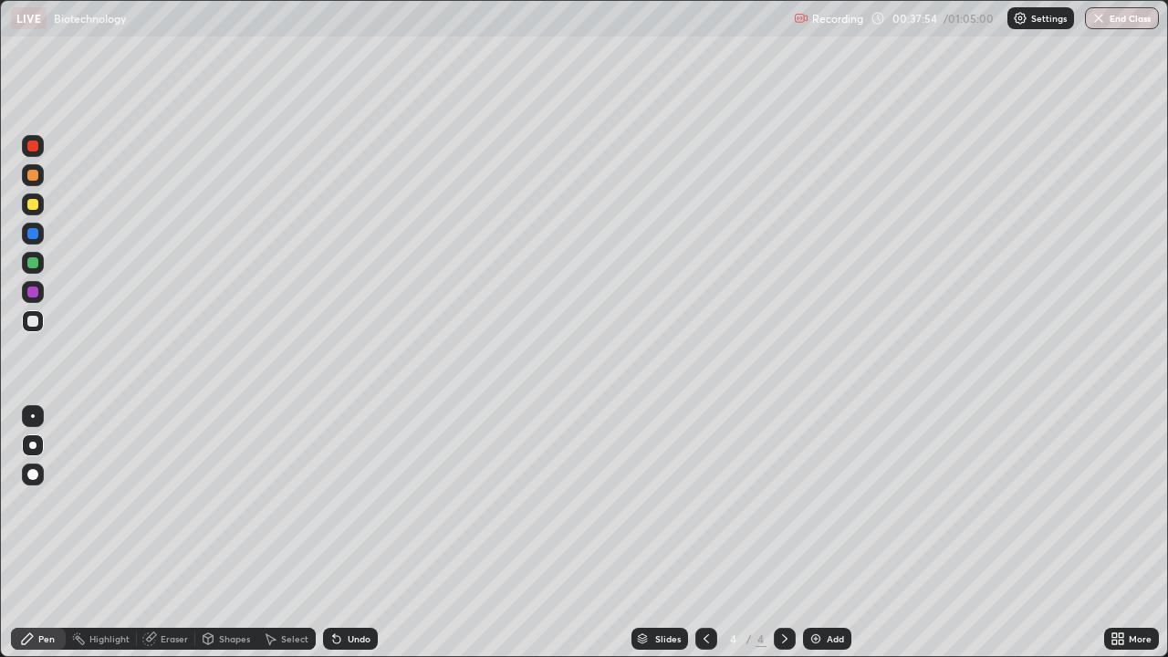
click at [360, 509] on div "Undo" at bounding box center [359, 638] width 23 height 9
click at [365, 509] on div "Undo" at bounding box center [350, 639] width 55 height 22
click at [365, 509] on div "Undo" at bounding box center [359, 638] width 23 height 9
click at [348, 509] on div "Undo" at bounding box center [359, 638] width 23 height 9
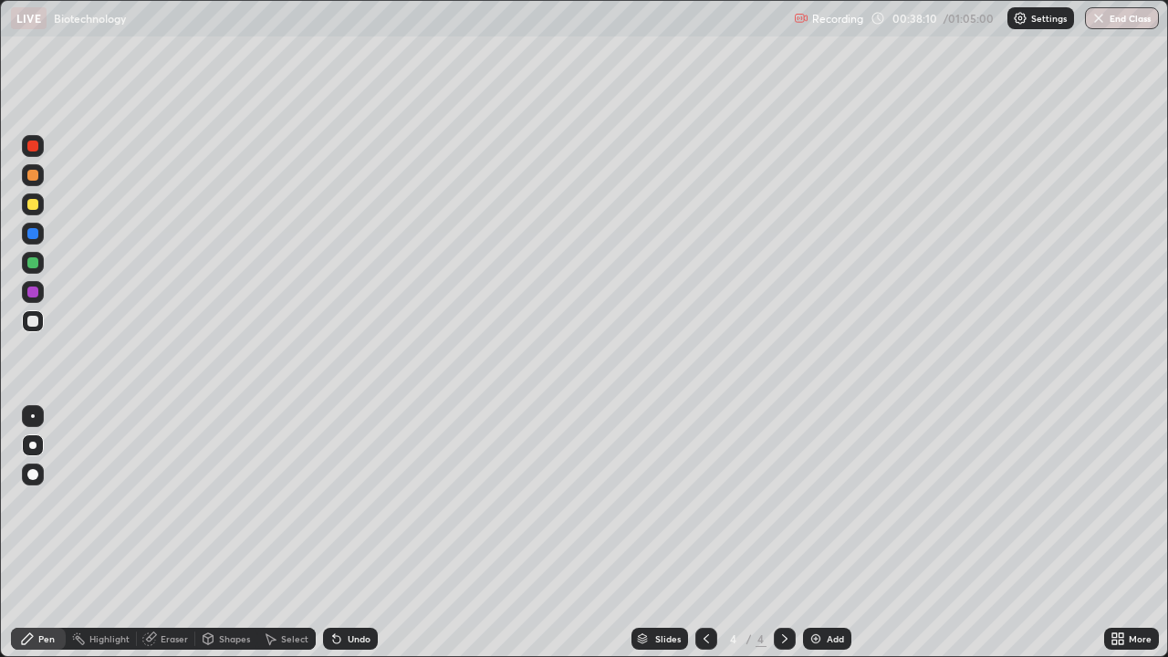
click at [357, 509] on div "Undo" at bounding box center [359, 638] width 23 height 9
click at [363, 509] on div "Undo" at bounding box center [350, 639] width 55 height 22
click at [364, 509] on div "Undo" at bounding box center [359, 638] width 23 height 9
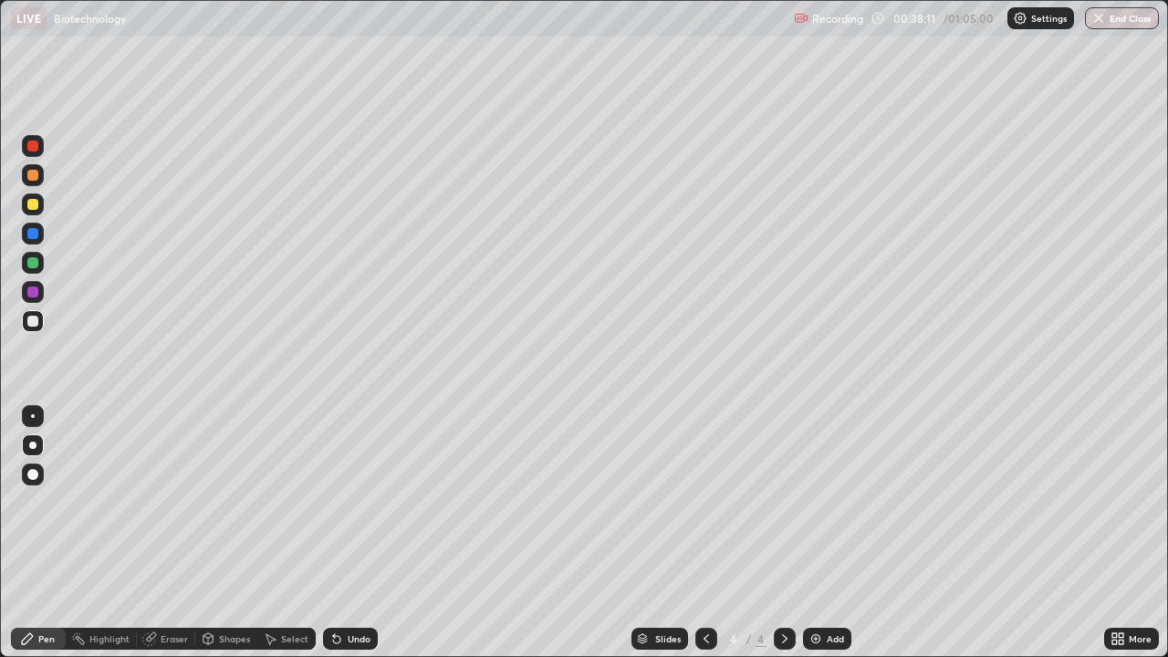
click at [364, 509] on div "Undo" at bounding box center [359, 638] width 23 height 9
click at [367, 509] on div "Undo" at bounding box center [359, 638] width 23 height 9
click at [706, 509] on icon at bounding box center [706, 639] width 15 height 15
click at [782, 509] on icon at bounding box center [784, 638] width 5 height 9
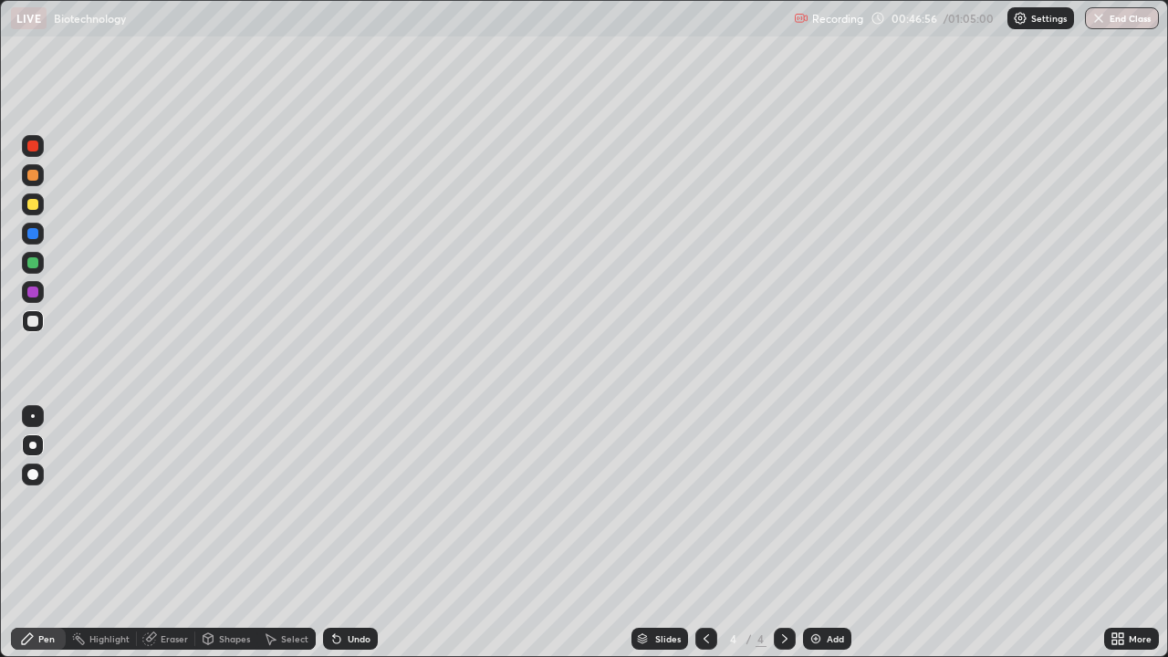
click at [811, 509] on img at bounding box center [816, 639] width 15 height 15
click at [32, 233] on div at bounding box center [32, 233] width 11 height 11
click at [34, 180] on div at bounding box center [32, 175] width 11 height 11
click at [33, 241] on div at bounding box center [33, 234] width 22 height 22
click at [37, 292] on div at bounding box center [32, 292] width 11 height 11
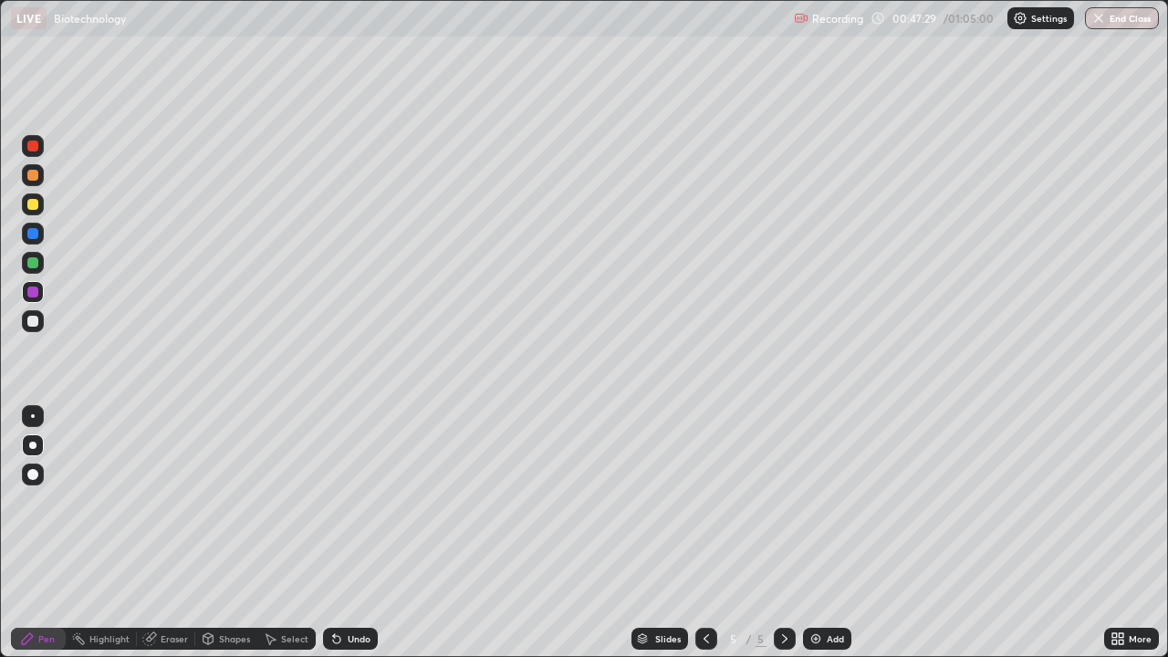
click at [40, 319] on div at bounding box center [33, 321] width 22 height 22
click at [352, 509] on div "Undo" at bounding box center [350, 639] width 55 height 22
click at [353, 509] on div "Undo" at bounding box center [350, 639] width 55 height 22
click at [41, 295] on div at bounding box center [33, 292] width 22 height 22
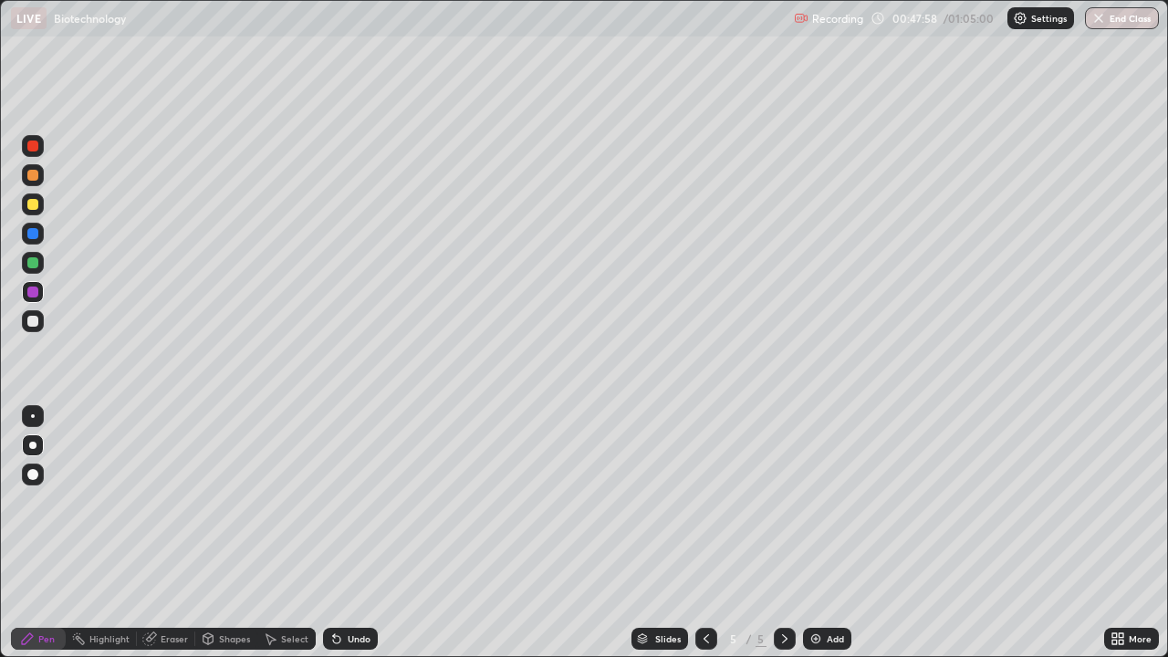
click at [33, 232] on div at bounding box center [32, 233] width 11 height 11
click at [39, 288] on div at bounding box center [33, 292] width 22 height 22
click at [33, 237] on div at bounding box center [32, 233] width 11 height 11
click at [35, 291] on div at bounding box center [32, 292] width 11 height 11
click at [37, 236] on div at bounding box center [32, 233] width 11 height 11
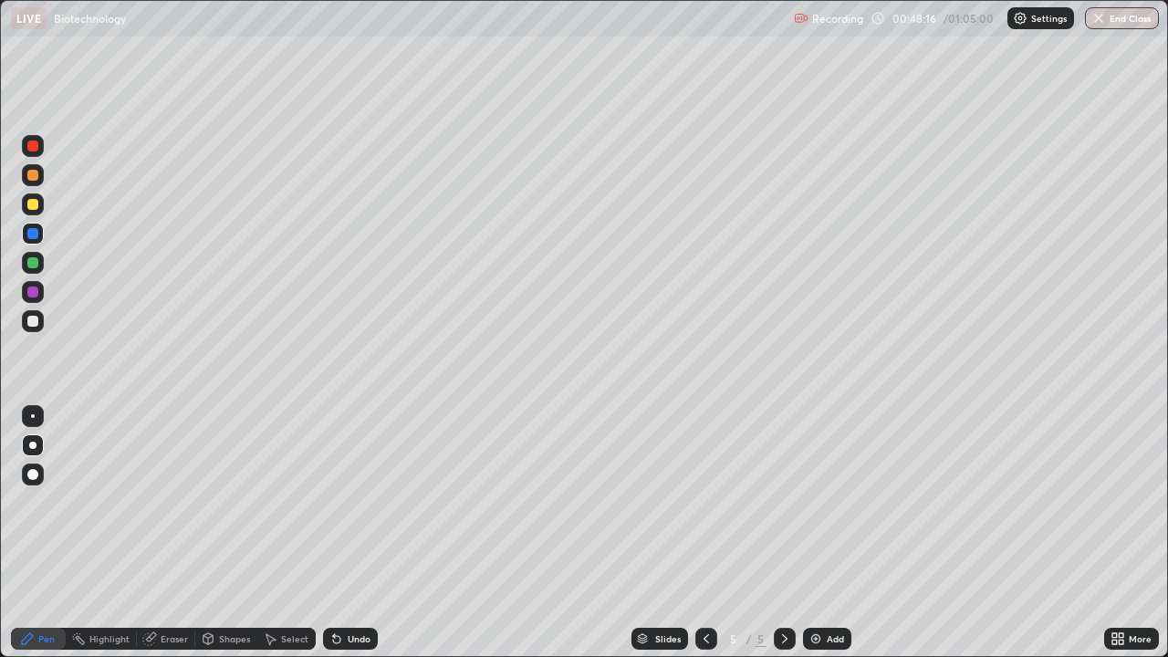
click at [33, 293] on div at bounding box center [32, 292] width 11 height 11
click at [36, 325] on div at bounding box center [32, 321] width 11 height 11
click at [30, 238] on div at bounding box center [32, 233] width 11 height 11
click at [34, 292] on div at bounding box center [32, 292] width 11 height 11
click at [33, 322] on div at bounding box center [32, 321] width 11 height 11
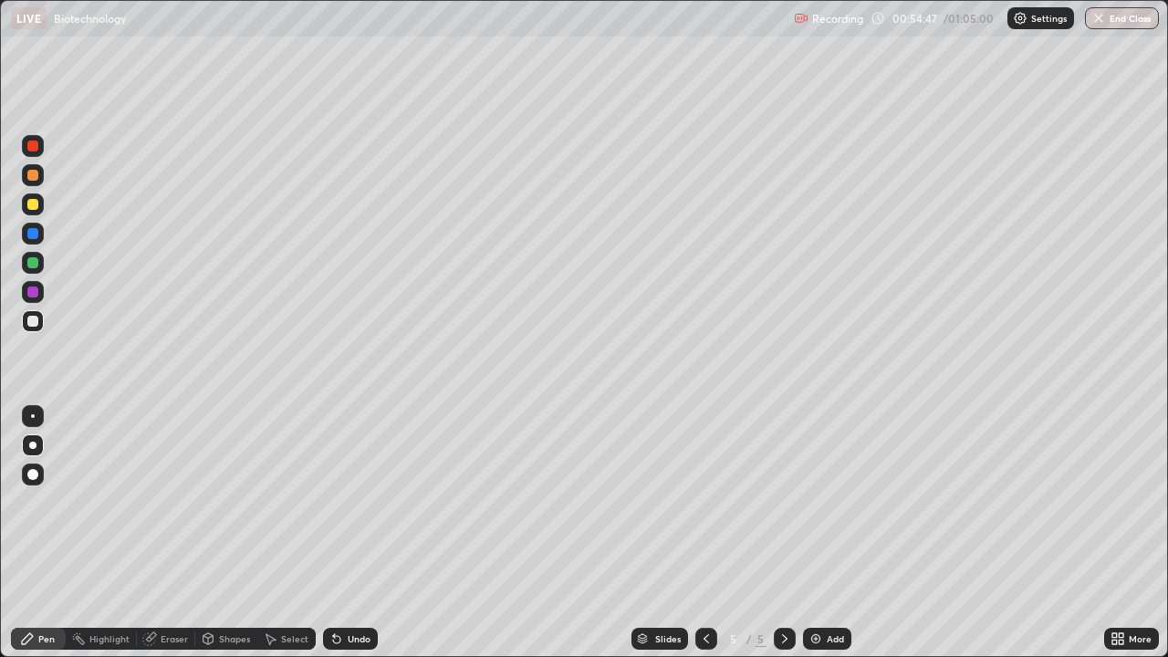
click at [827, 509] on div "Add" at bounding box center [835, 638] width 17 height 9
click at [32, 203] on div at bounding box center [32, 204] width 11 height 11
click at [37, 328] on div at bounding box center [33, 321] width 22 height 22
click at [346, 509] on div "Undo" at bounding box center [350, 639] width 55 height 22
click at [341, 509] on div "Undo" at bounding box center [350, 639] width 55 height 22
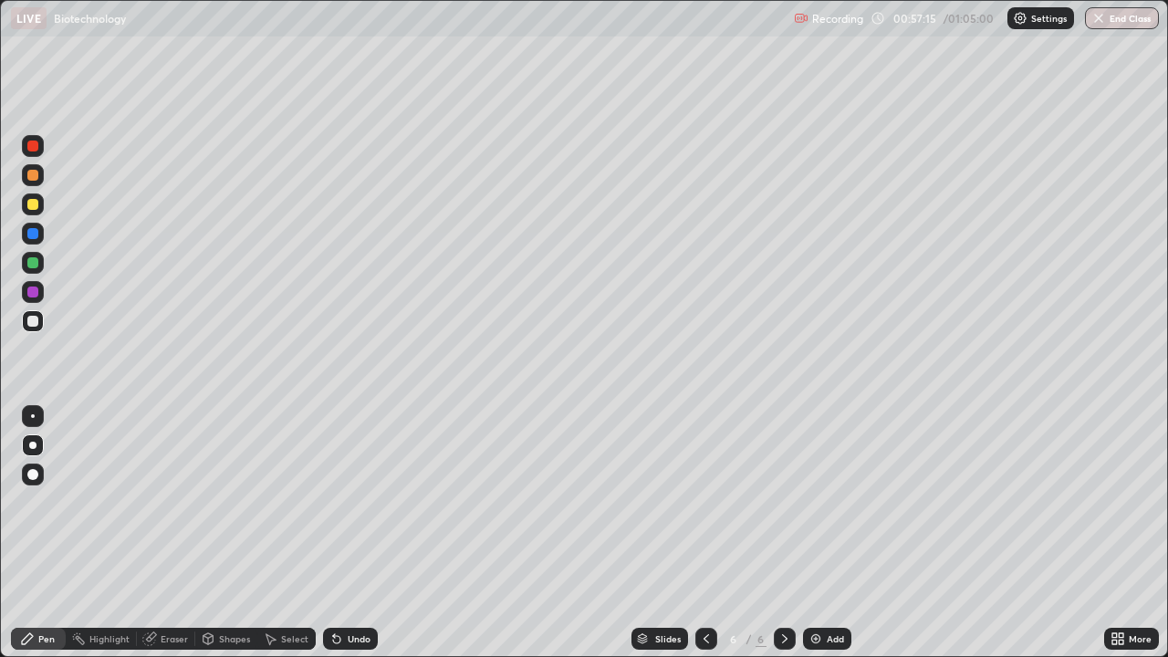
click at [334, 509] on icon at bounding box center [336, 639] width 7 height 7
click at [350, 509] on div "Undo" at bounding box center [359, 638] width 23 height 9
click at [34, 204] on div at bounding box center [32, 204] width 11 height 11
click at [34, 321] on div at bounding box center [32, 321] width 11 height 11
click at [359, 509] on div "Undo" at bounding box center [359, 638] width 23 height 9
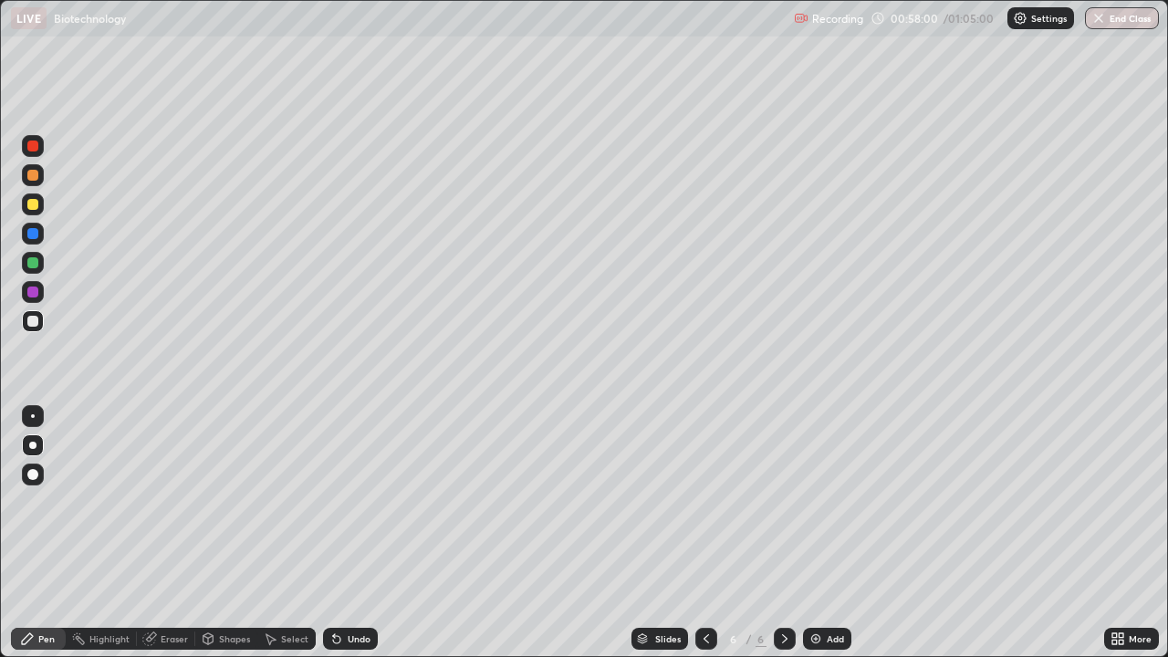
click at [360, 509] on div "Undo" at bounding box center [350, 639] width 55 height 22
click at [35, 206] on div at bounding box center [32, 204] width 11 height 11
click at [33, 143] on div at bounding box center [32, 146] width 11 height 11
click at [34, 321] on div at bounding box center [32, 321] width 11 height 11
click at [39, 204] on div at bounding box center [33, 205] width 22 height 22
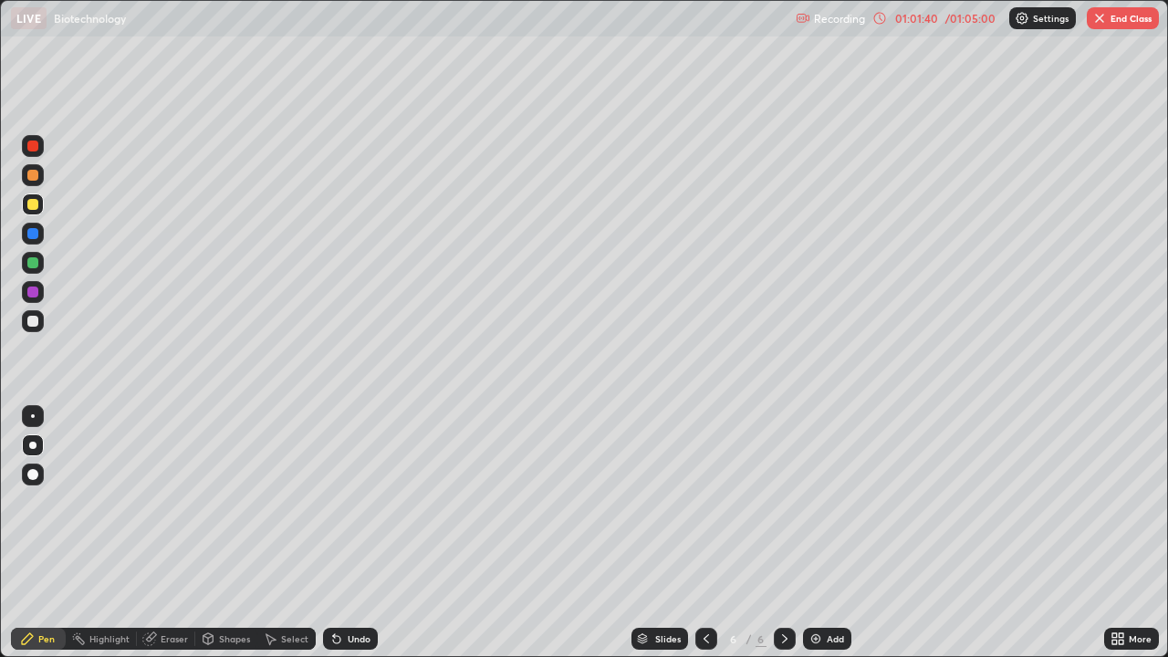
click at [35, 148] on div at bounding box center [32, 146] width 11 height 11
click at [37, 325] on div at bounding box center [32, 321] width 11 height 11
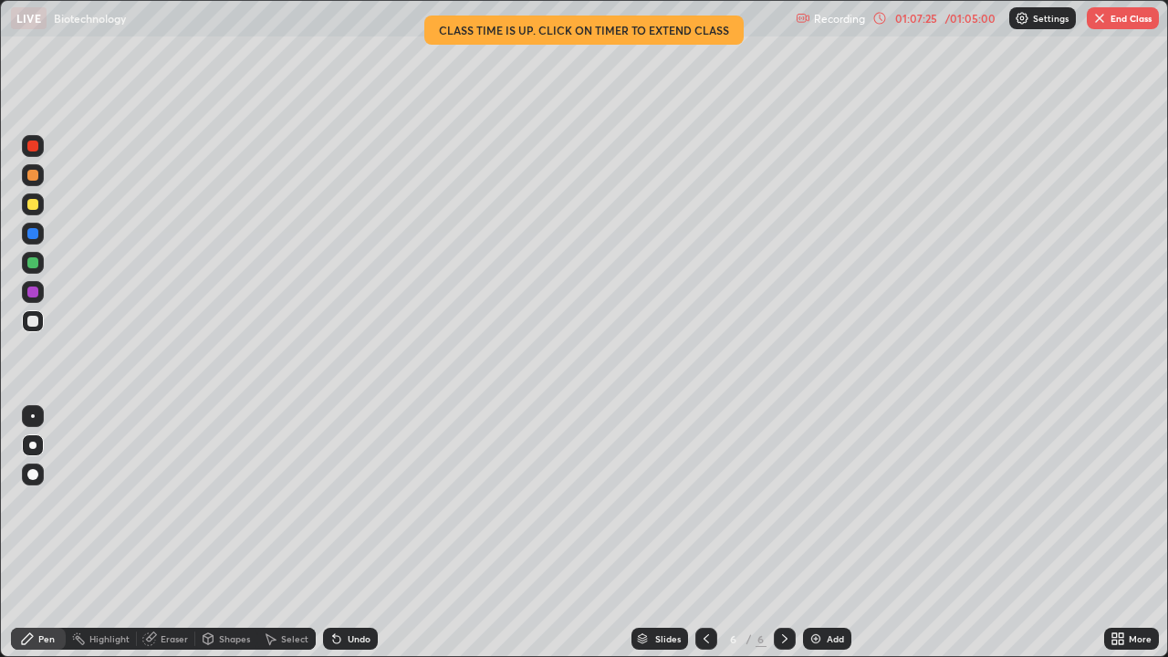
click at [702, 509] on div at bounding box center [707, 639] width 22 height 22
click at [1126, 17] on button "End Class" at bounding box center [1123, 18] width 72 height 22
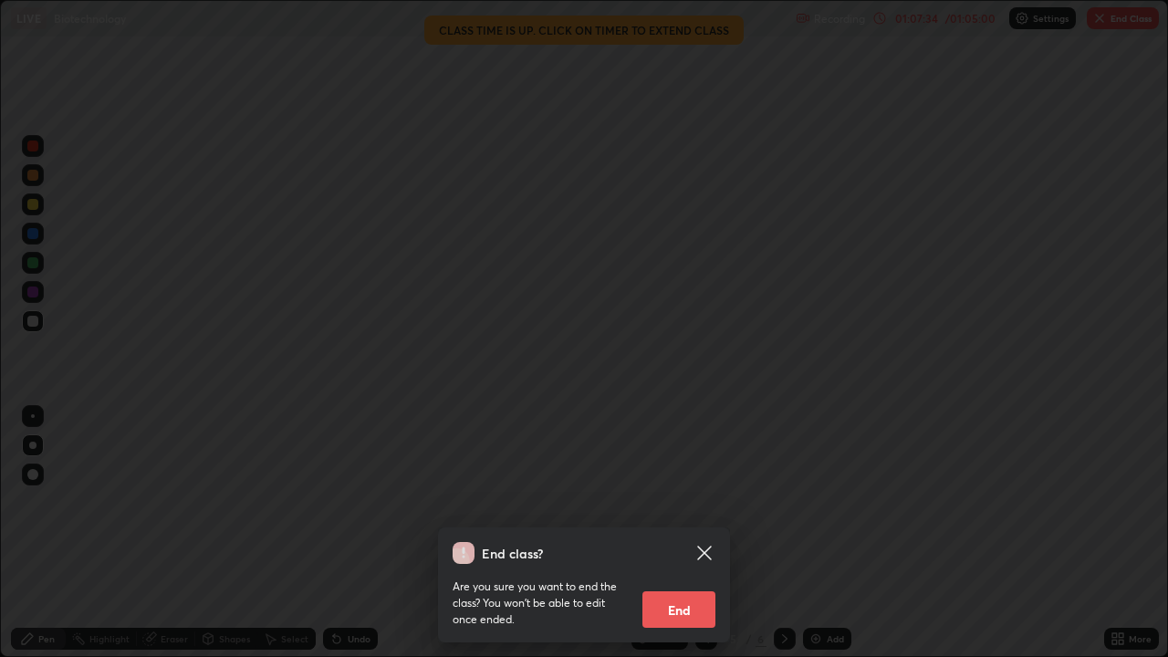
click at [695, 509] on button "End" at bounding box center [679, 610] width 73 height 37
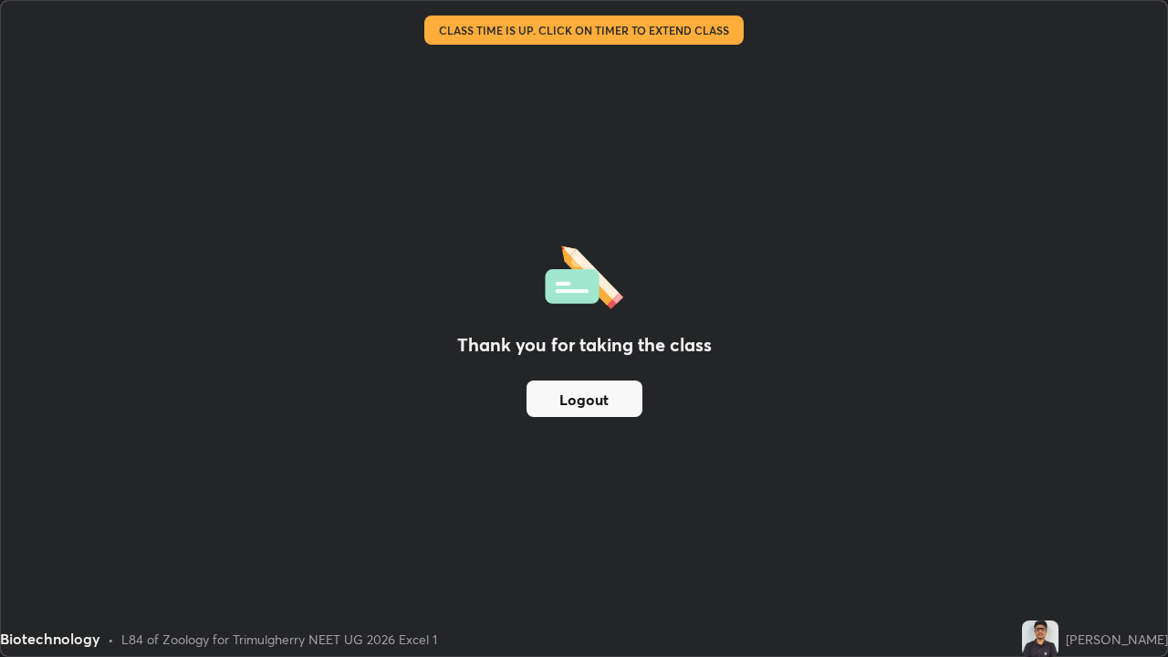
click at [574, 509] on div "Thank you for taking the class Logout" at bounding box center [584, 328] width 1167 height 655
click at [595, 403] on button "Logout" at bounding box center [585, 399] width 116 height 37
